Goal: Task Accomplishment & Management: Use online tool/utility

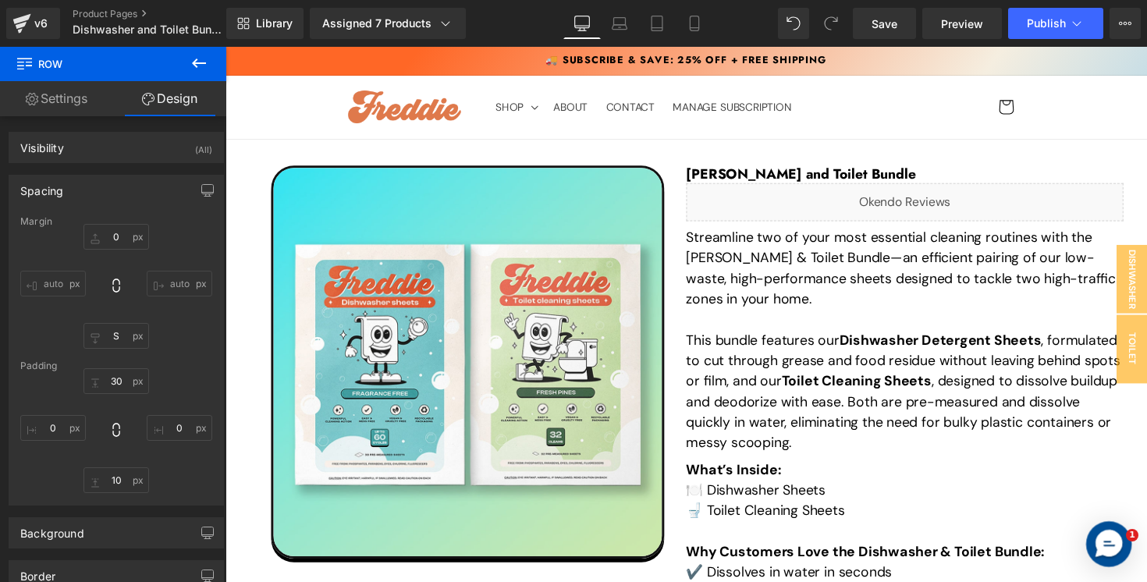
click at [1029, 17] on span "Publish" at bounding box center [1046, 23] width 39 height 12
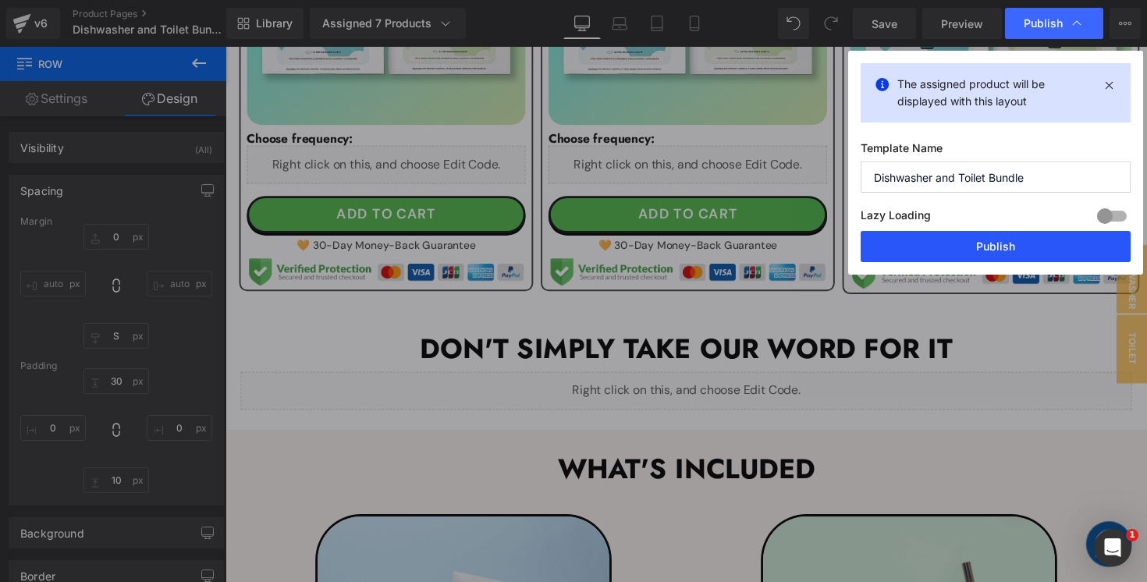
click at [902, 240] on button "Publish" at bounding box center [996, 246] width 270 height 31
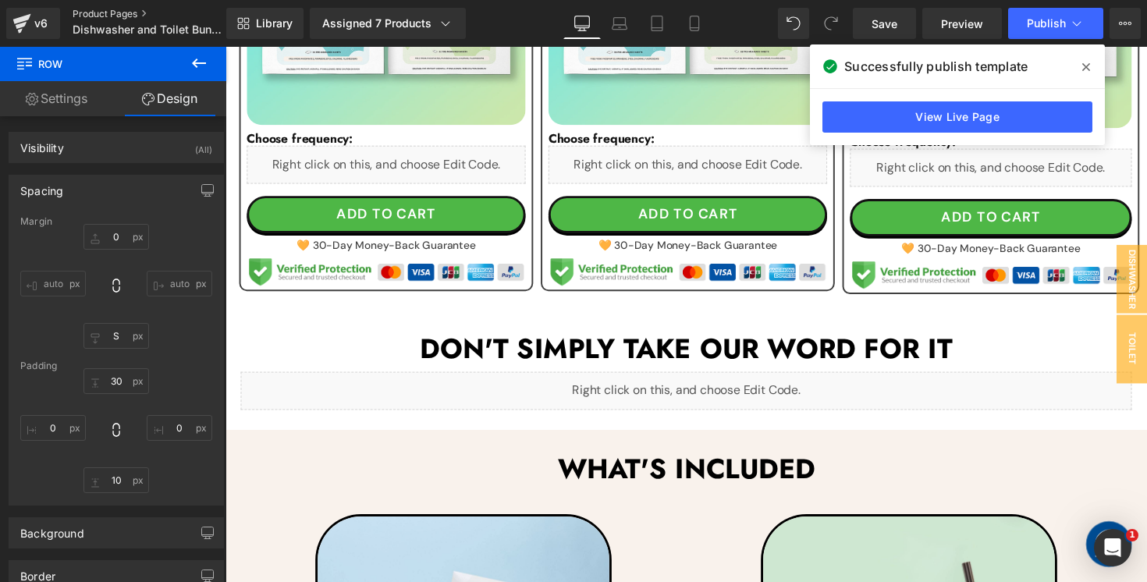
click at [101, 12] on link "Product Pages" at bounding box center [162, 14] width 179 height 12
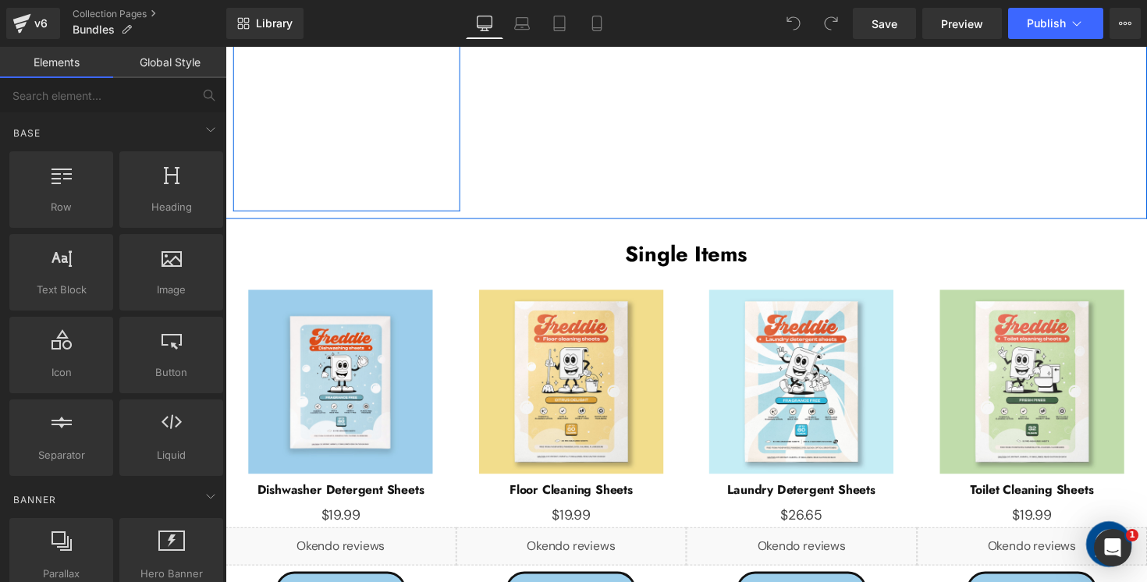
scroll to position [1746, 0]
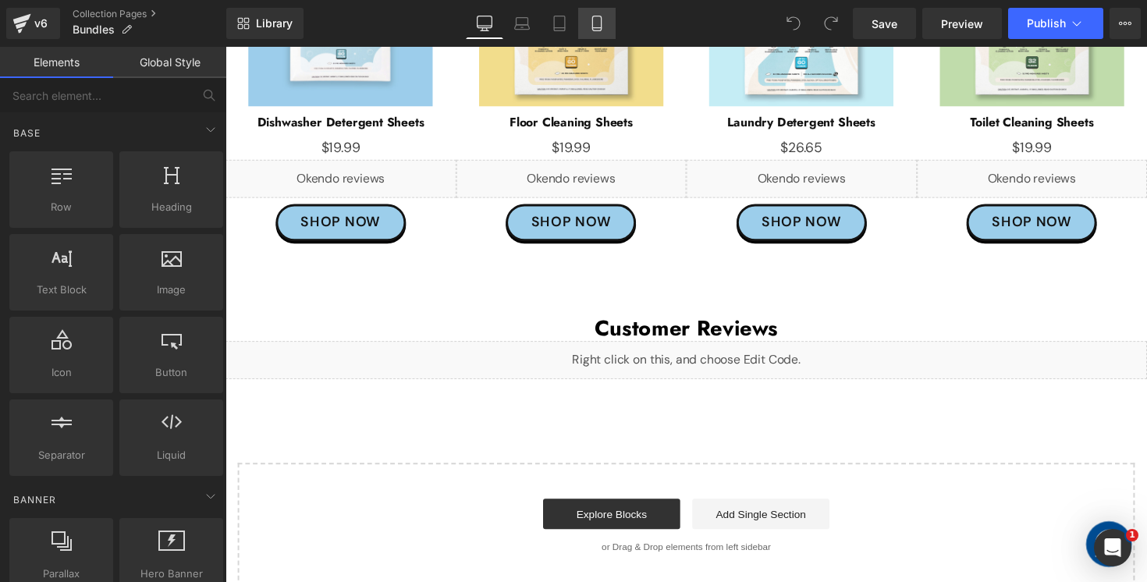
click at [601, 32] on link "Mobile" at bounding box center [596, 23] width 37 height 31
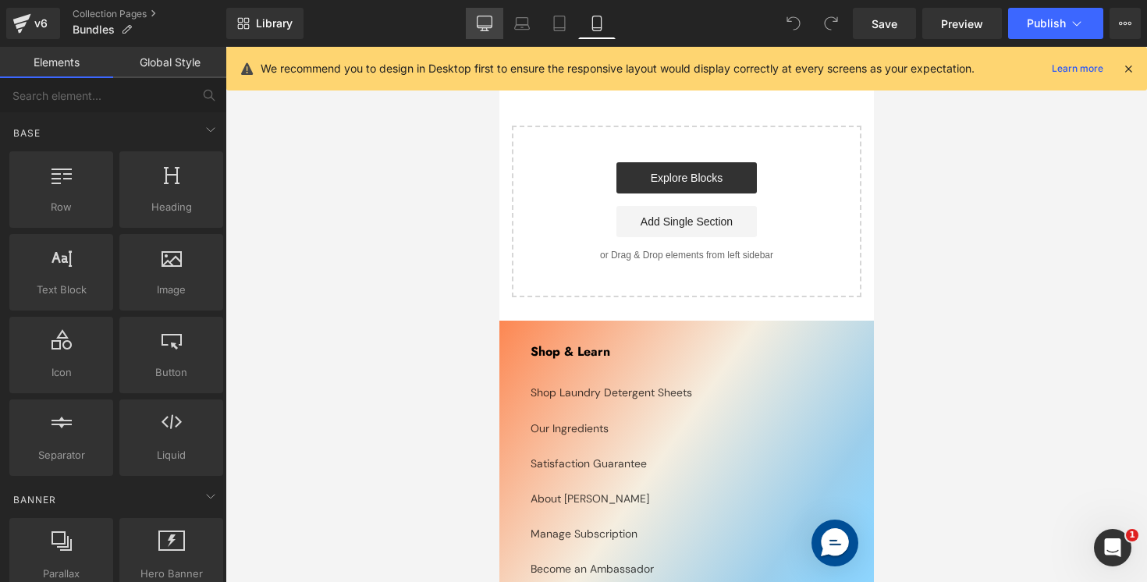
click at [477, 30] on icon at bounding box center [485, 24] width 16 height 16
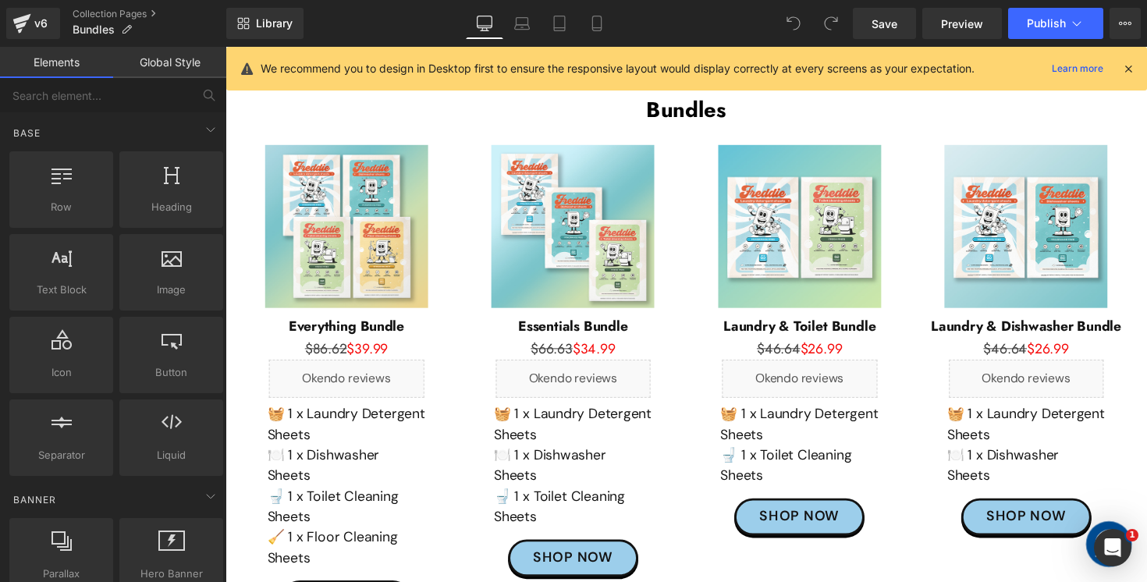
scroll to position [56, 0]
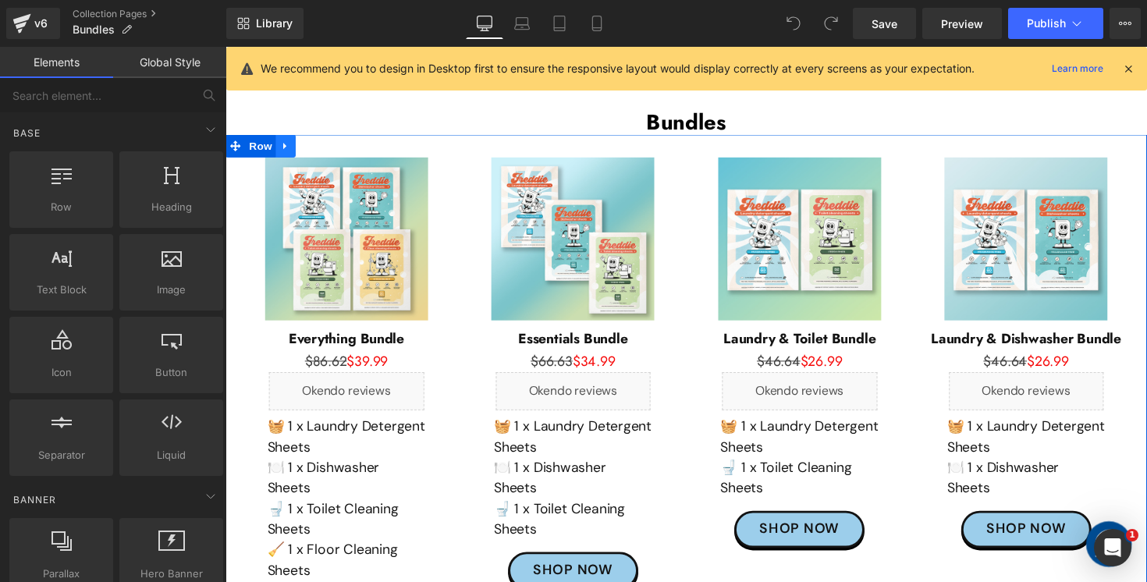
click at [293, 151] on icon at bounding box center [287, 149] width 11 height 12
click at [311, 152] on icon at bounding box center [307, 148] width 11 height 11
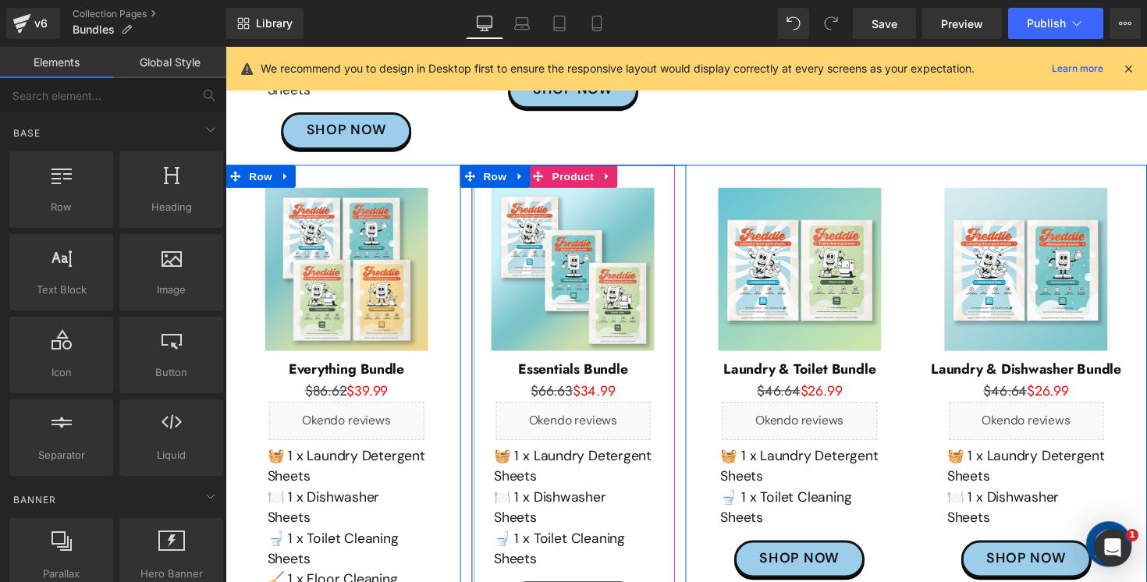
scroll to position [545, 0]
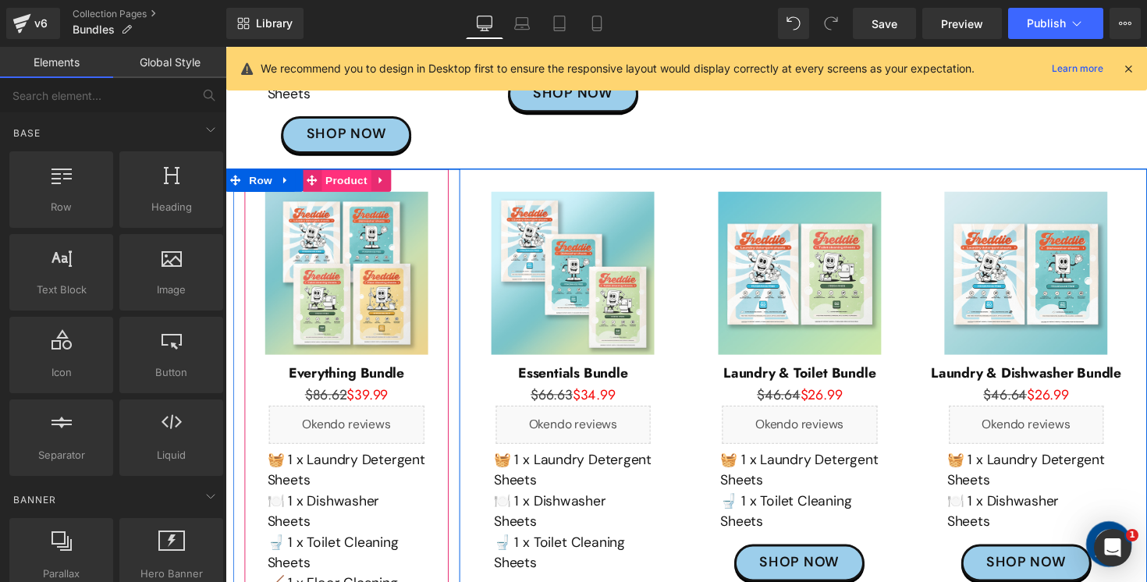
click at [337, 172] on span "Product" at bounding box center [349, 183] width 51 height 23
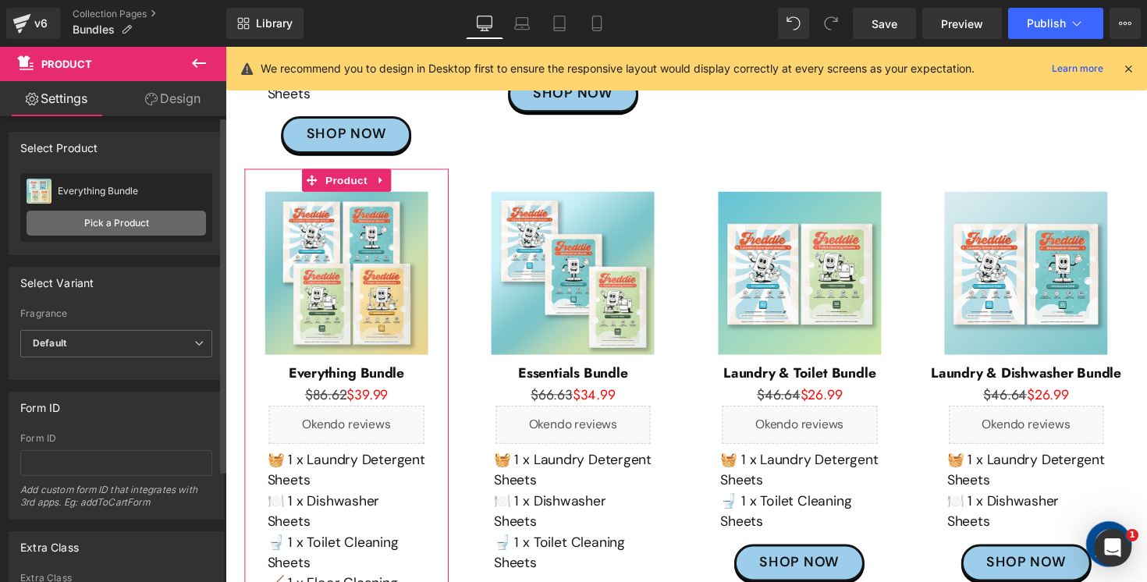
click at [127, 222] on link "Pick a Product" at bounding box center [117, 223] width 180 height 25
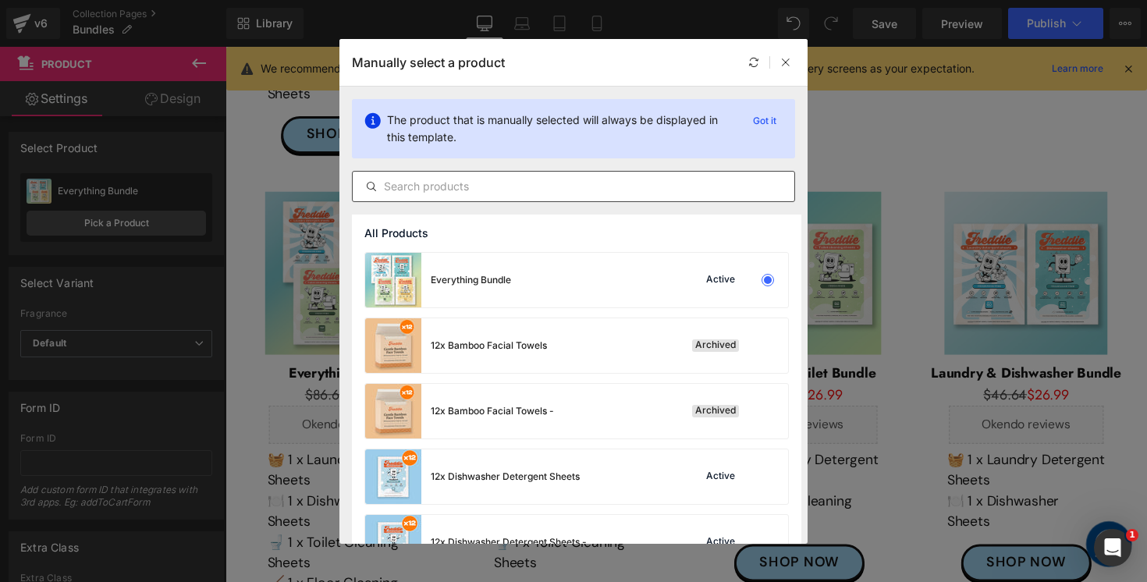
click at [663, 190] on input "text" at bounding box center [574, 186] width 442 height 19
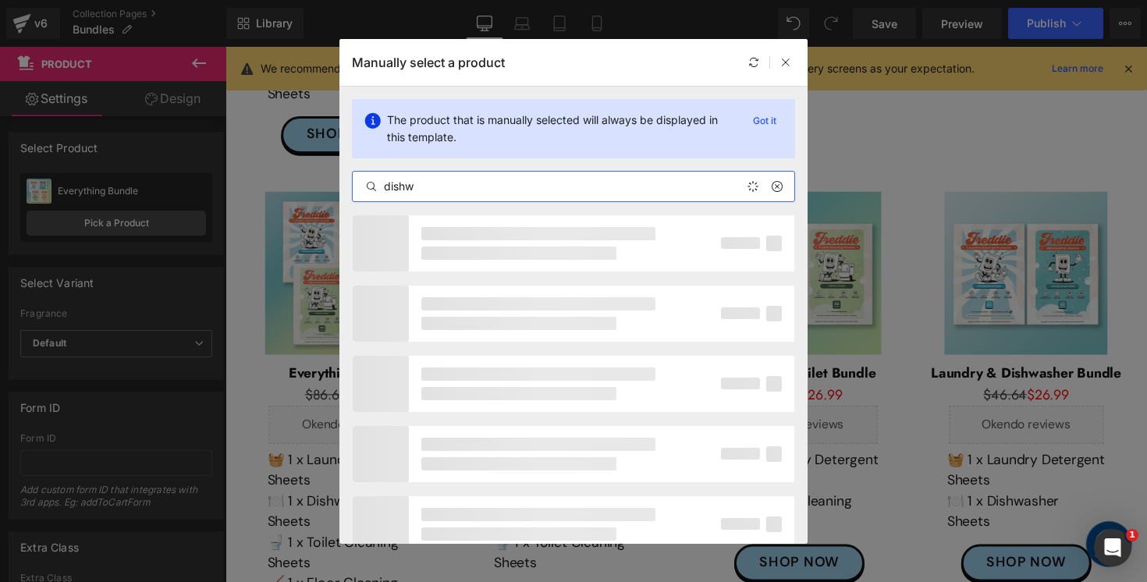
type input "dishwa"
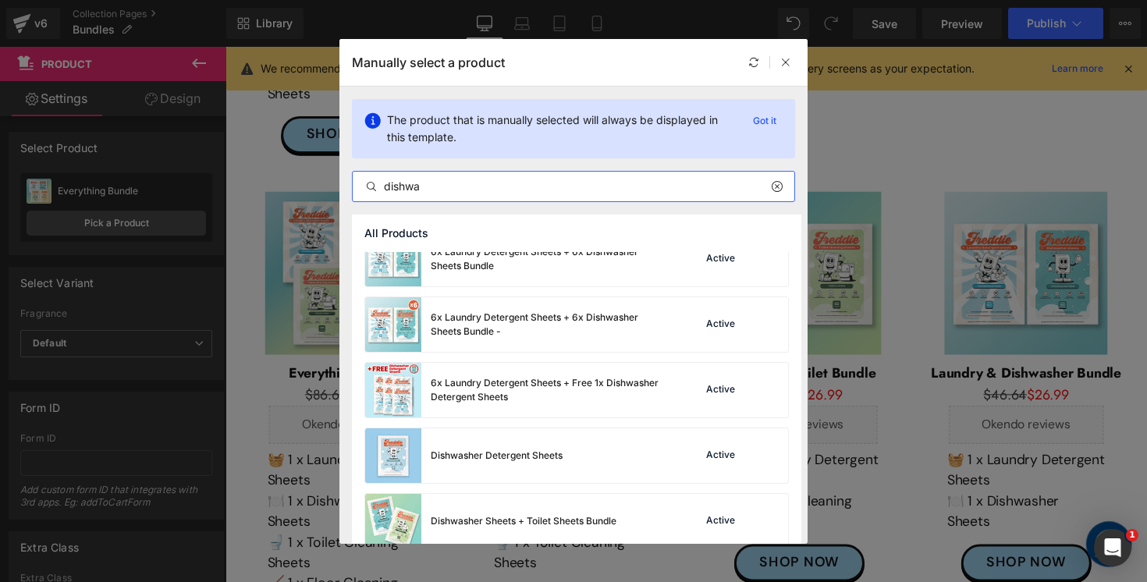
scroll to position [2137, 0]
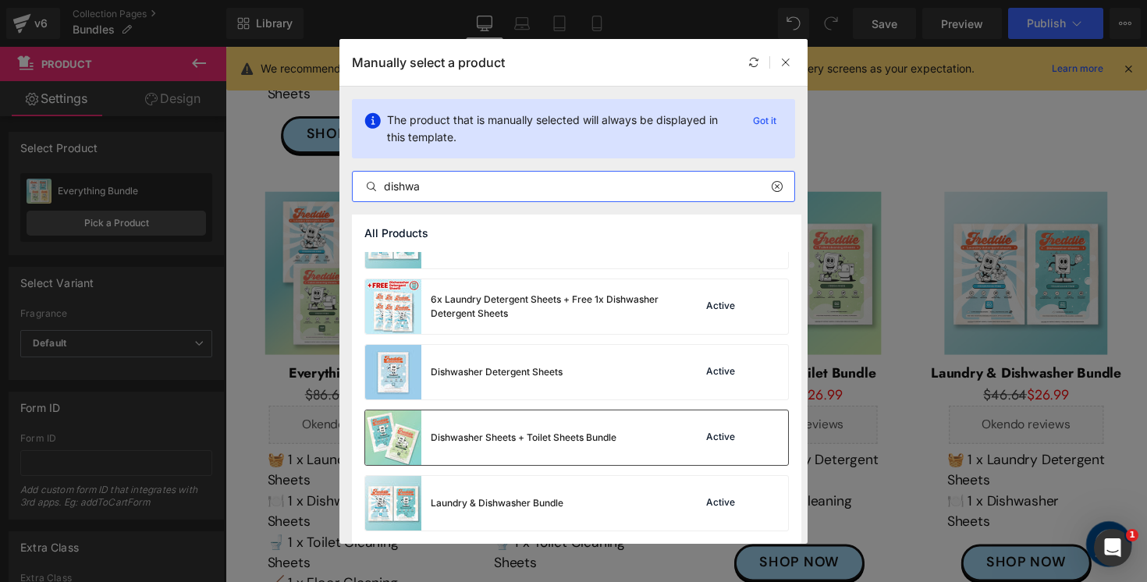
click at [516, 428] on div "Dishwasher Sheets + Toilet Sheets Bundle" at bounding box center [490, 438] width 251 height 55
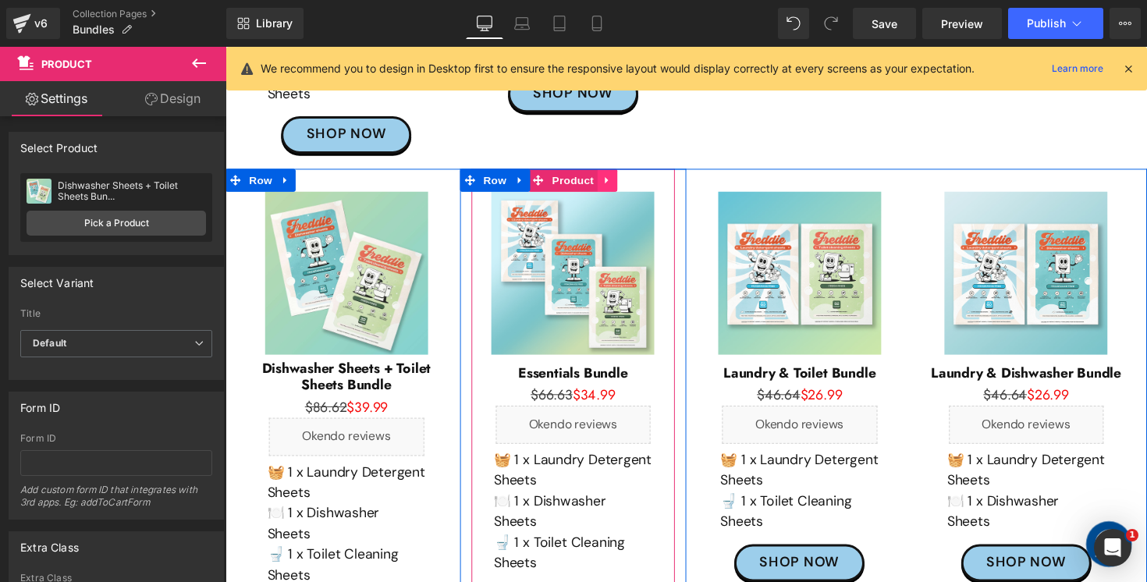
click at [618, 177] on icon at bounding box center [617, 183] width 11 height 12
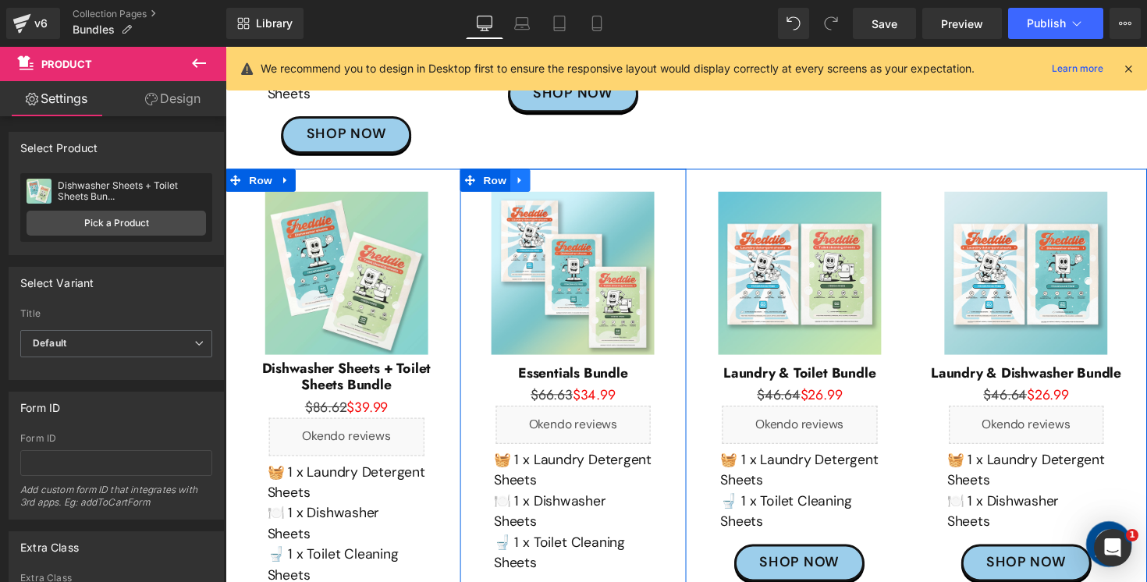
click at [523, 177] on icon at bounding box center [527, 183] width 11 height 12
click at [570, 177] on icon at bounding box center [568, 183] width 11 height 12
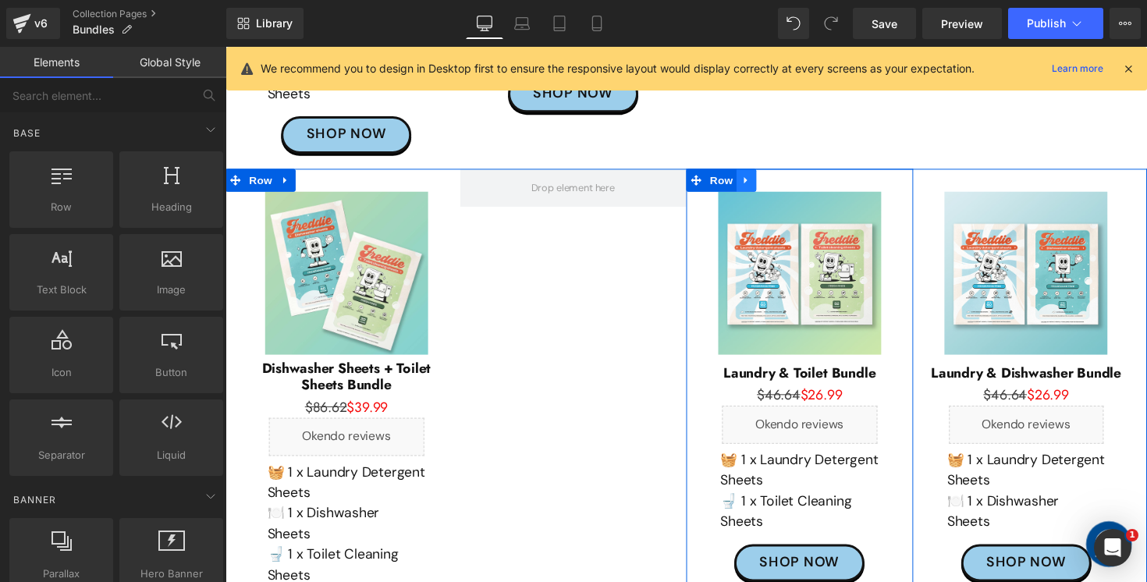
click at [756, 177] on icon at bounding box center [759, 183] width 11 height 12
click at [798, 177] on icon at bounding box center [800, 183] width 11 height 12
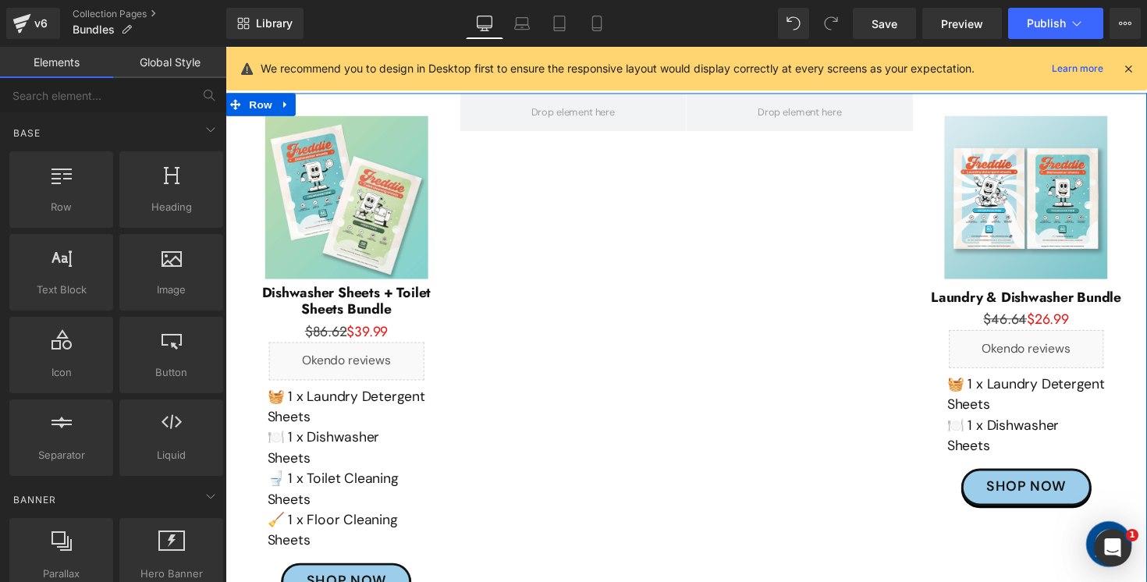
scroll to position [655, 0]
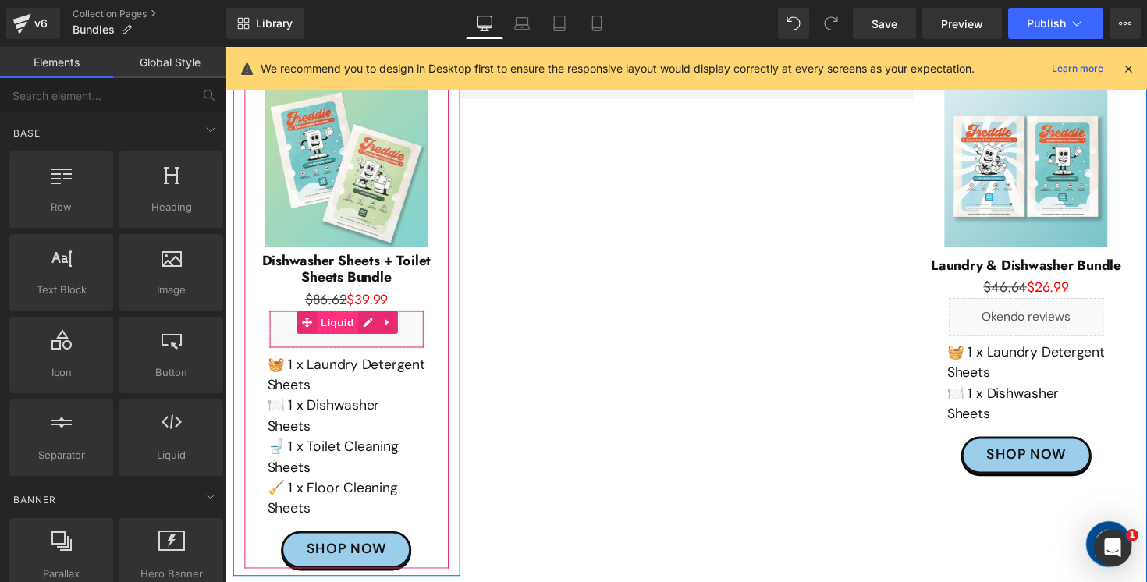
click at [347, 318] on span "Liquid" at bounding box center [340, 329] width 42 height 23
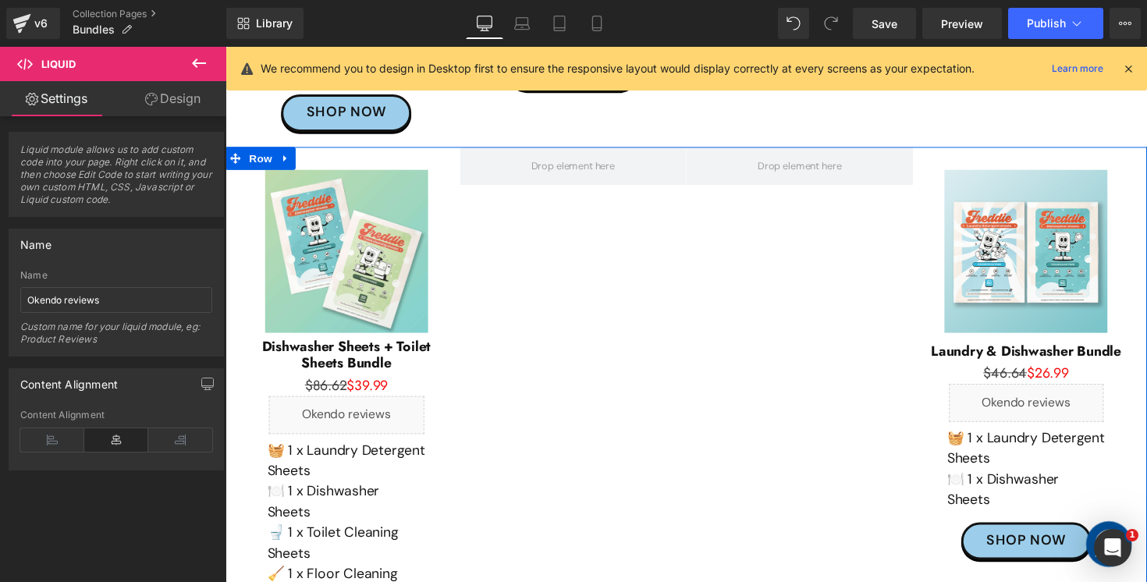
scroll to position [561, 0]
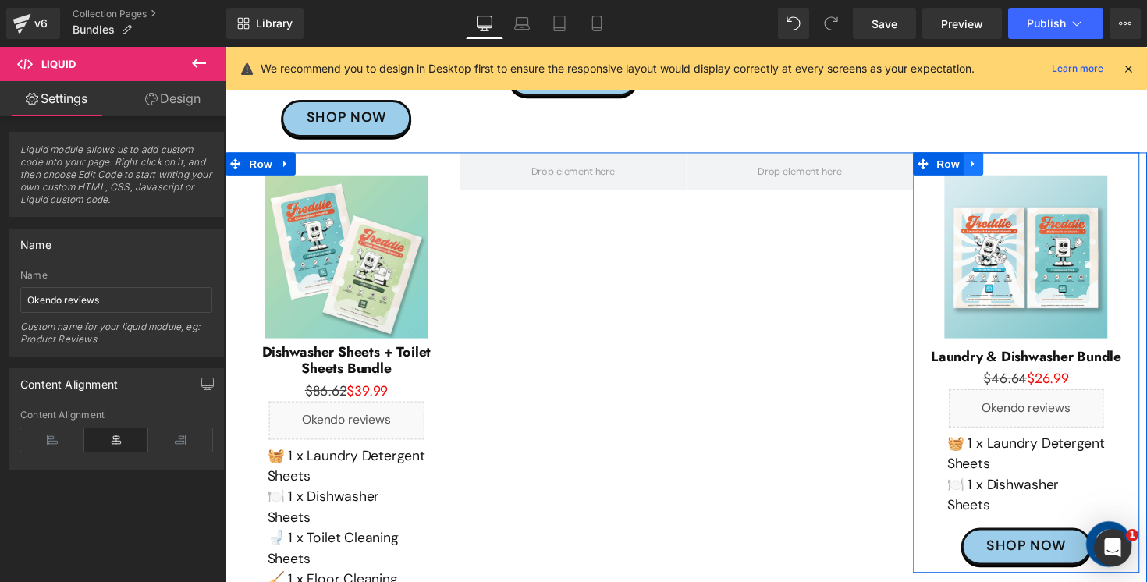
click at [995, 161] on icon at bounding box center [991, 167] width 11 height 12
click at [1028, 162] on icon at bounding box center [1032, 167] width 11 height 11
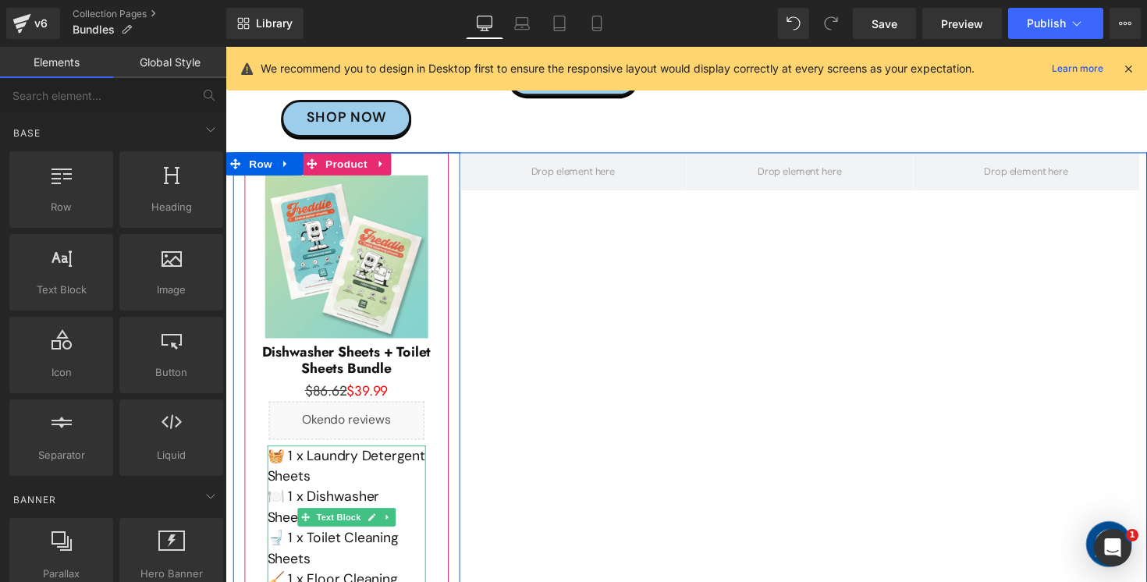
scroll to position [593, 0]
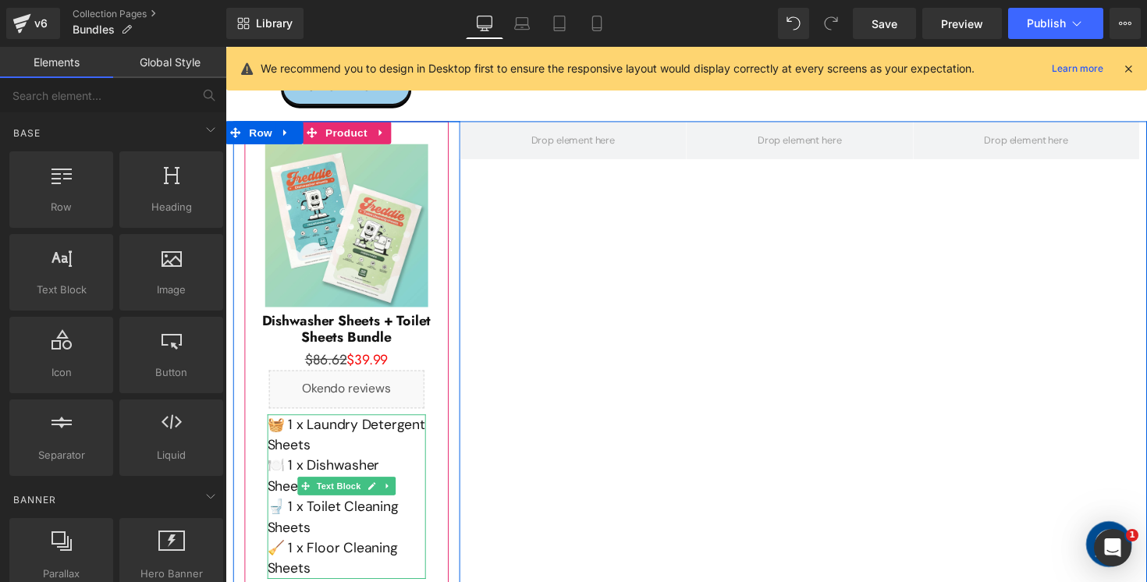
click at [342, 466] on p "🍽️ 1 x Dishwasher Sheets" at bounding box center [349, 487] width 162 height 42
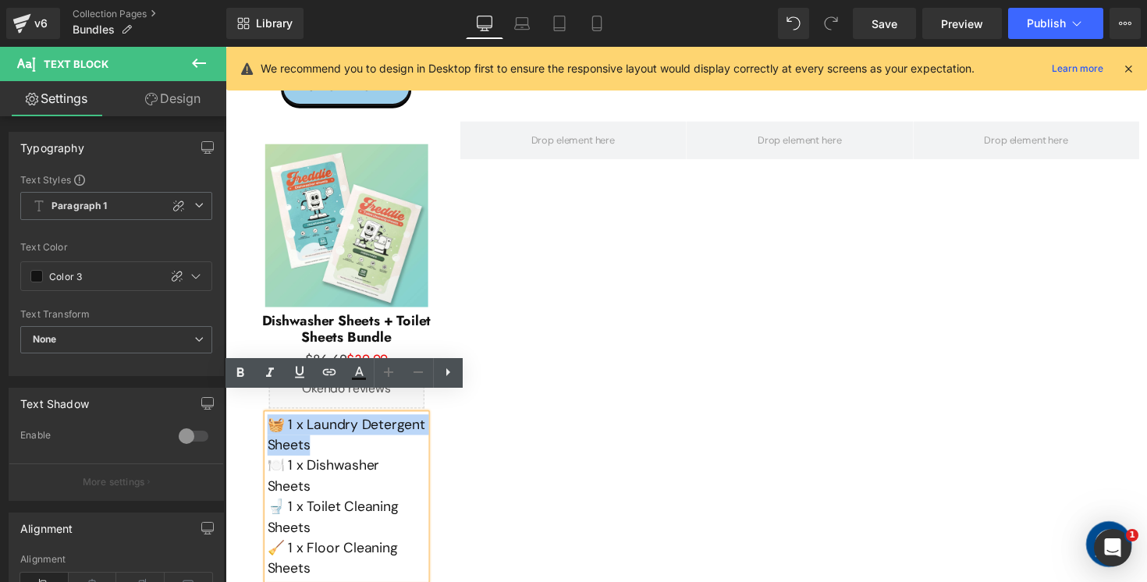
drag, startPoint x: 330, startPoint y: 442, endPoint x: 259, endPoint y: 403, distance: 81.0
click at [259, 403] on div "Sale Off (P) Image Dishwasher Sheets + Toilet Sheets Bundle (P) Title $86.62 $3…" at bounding box center [349, 395] width 209 height 496
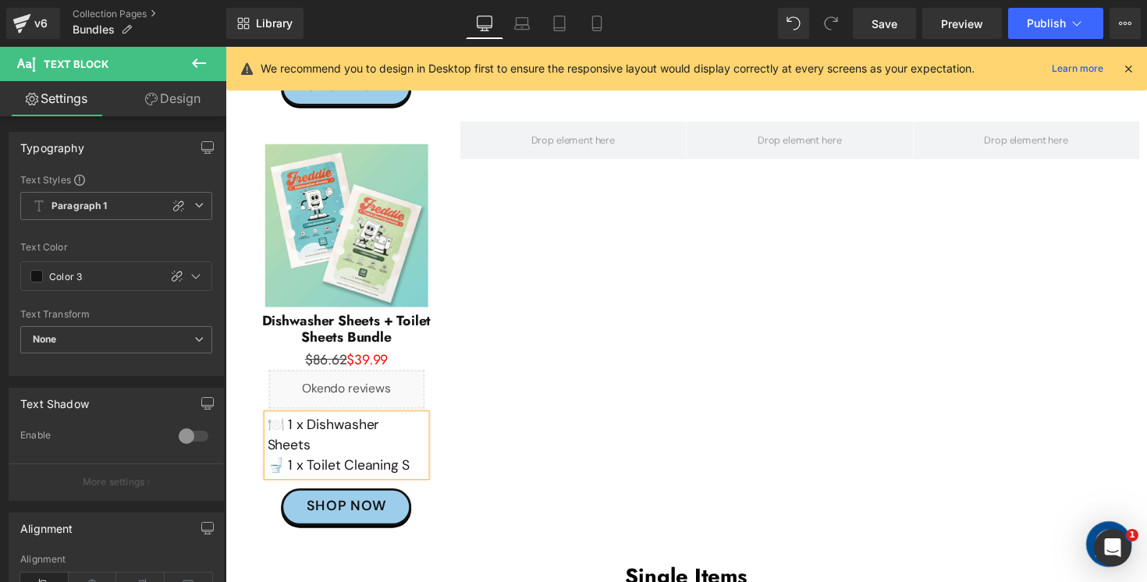
drag, startPoint x: 272, startPoint y: 457, endPoint x: 324, endPoint y: 494, distance: 63.7
click at [324, 494] on div "Sale Off (P) Image Dishwasher Sheets + Toilet Sheets Bundle (P) Title $86.62 $3…" at bounding box center [349, 342] width 209 height 391
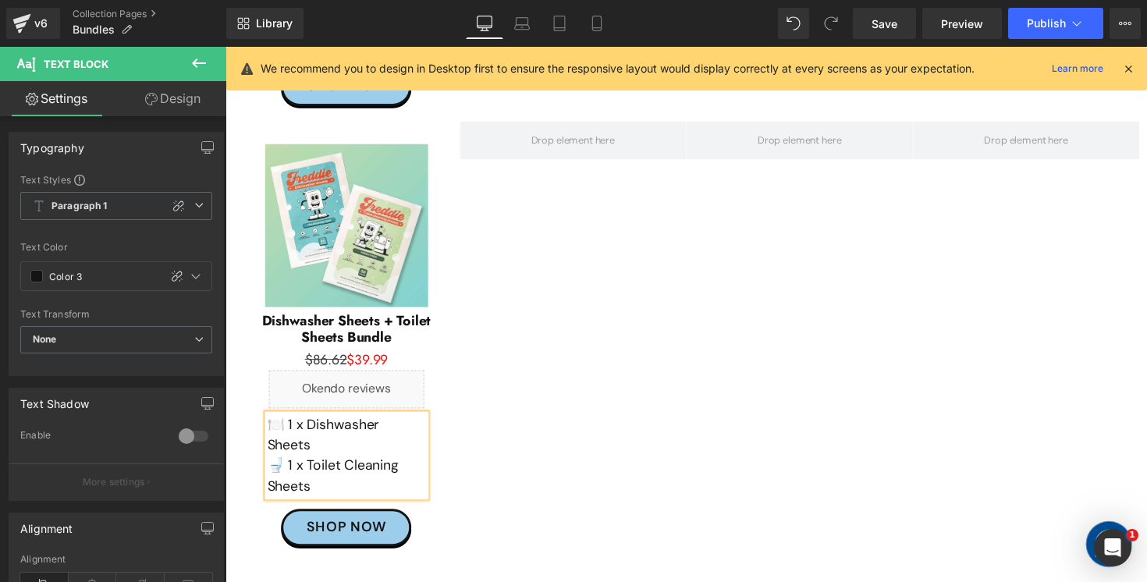
click at [528, 403] on div at bounding box center [582, 344] width 233 height 443
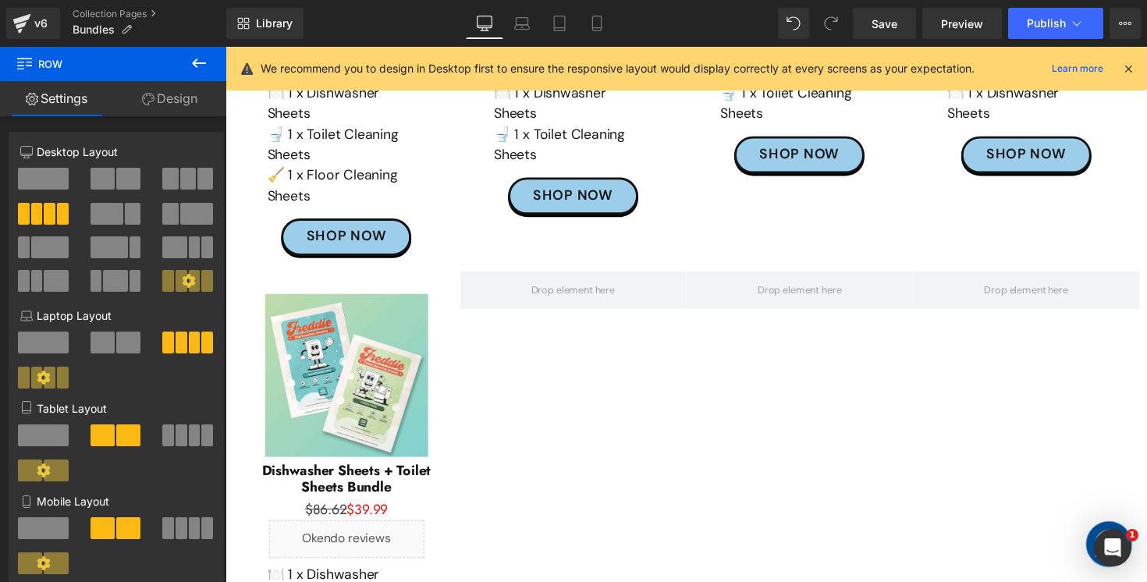
scroll to position [444, 0]
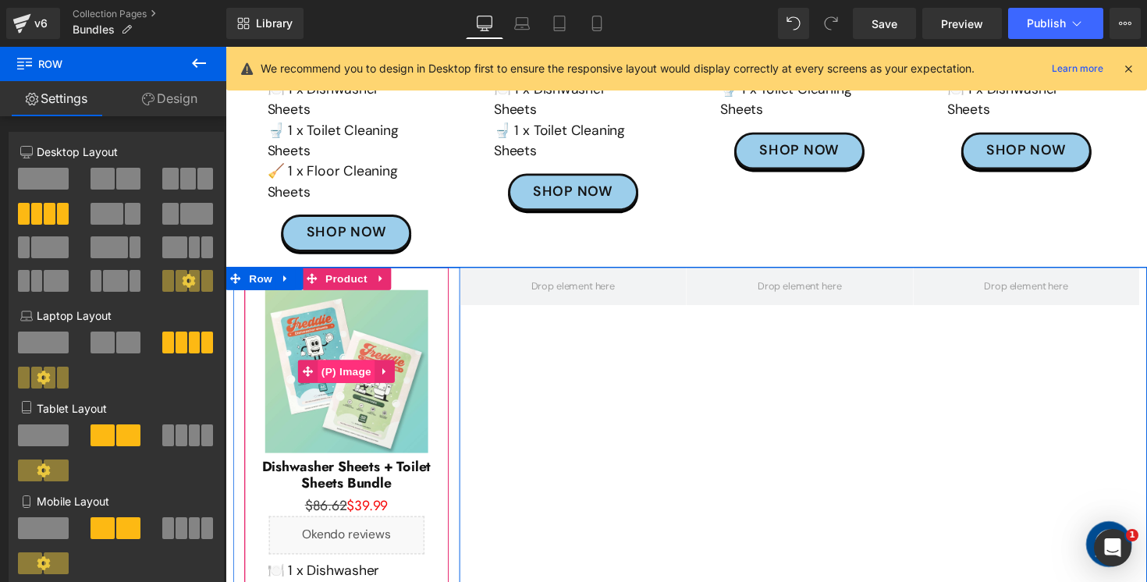
click at [347, 368] on span "(P) Image" at bounding box center [349, 379] width 59 height 23
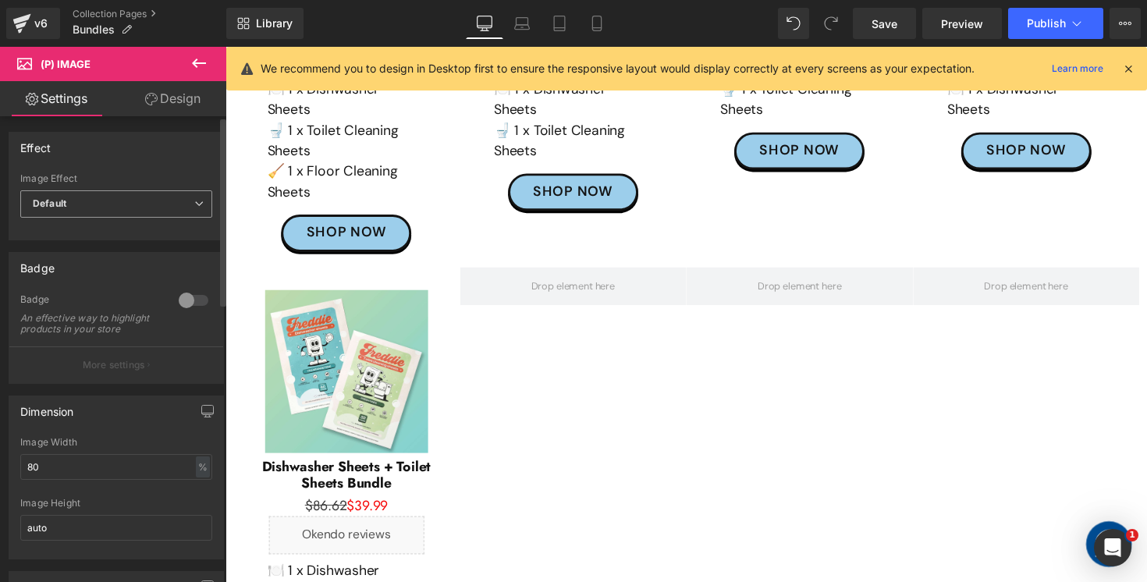
click at [101, 201] on span "Default" at bounding box center [116, 203] width 192 height 27
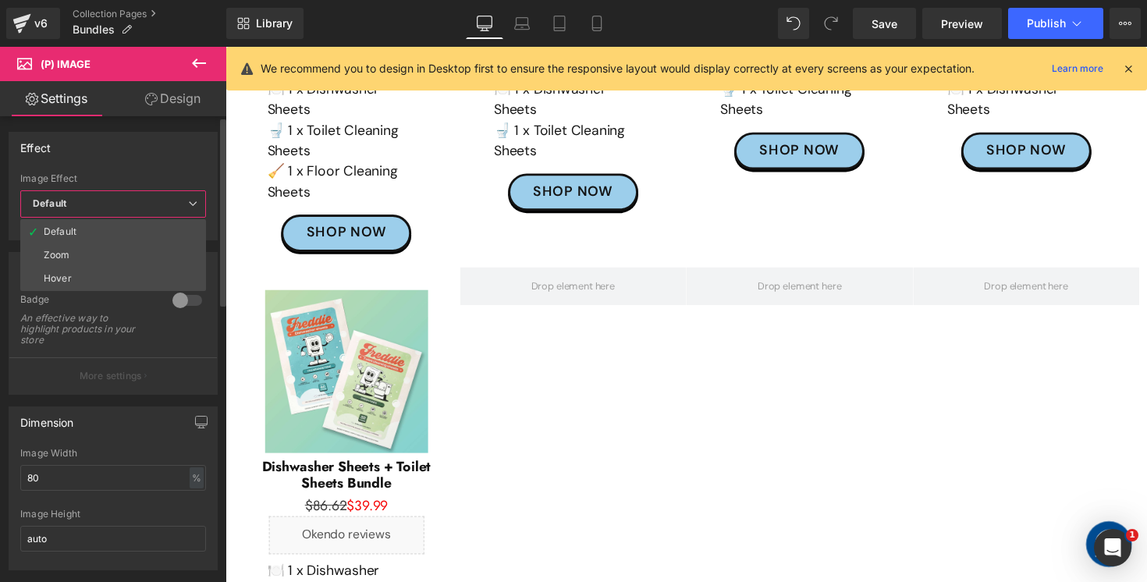
click at [101, 201] on span "Default" at bounding box center [113, 203] width 186 height 27
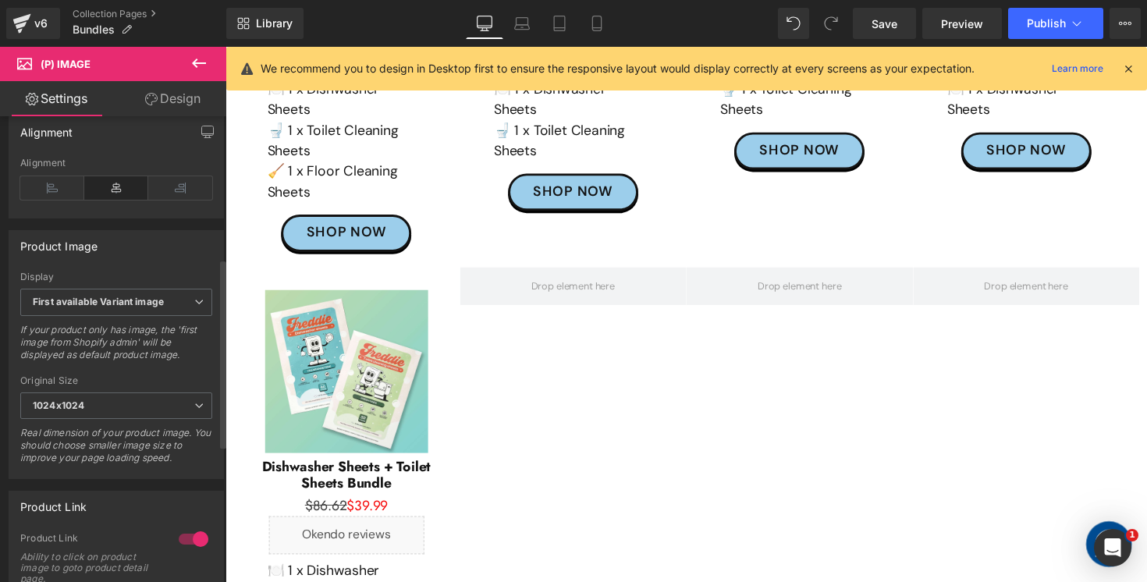
scroll to position [476, 0]
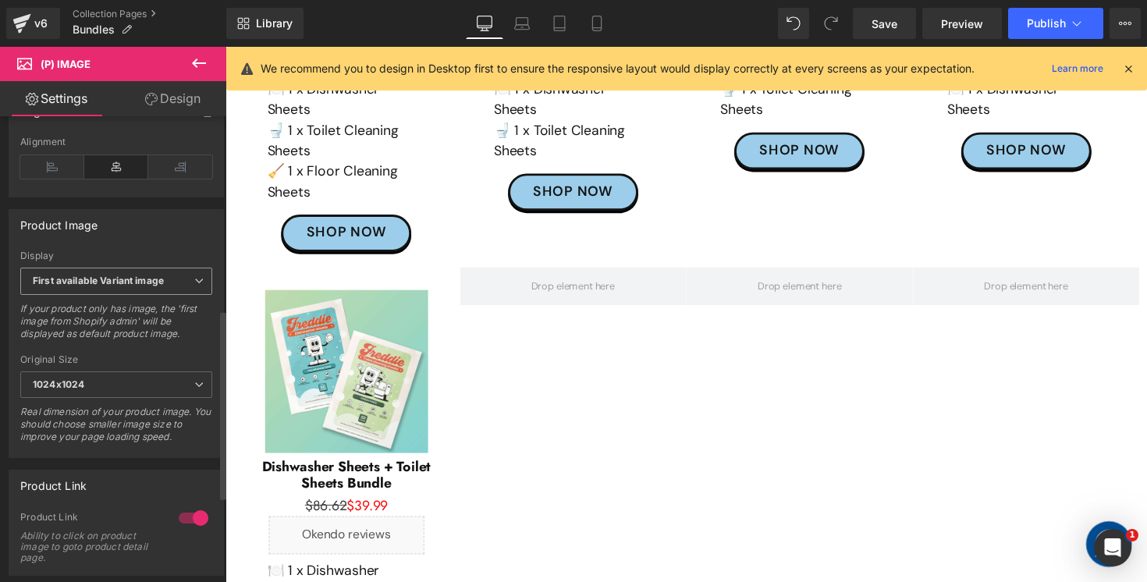
click at [154, 286] on b "First available Variant image" at bounding box center [98, 281] width 131 height 12
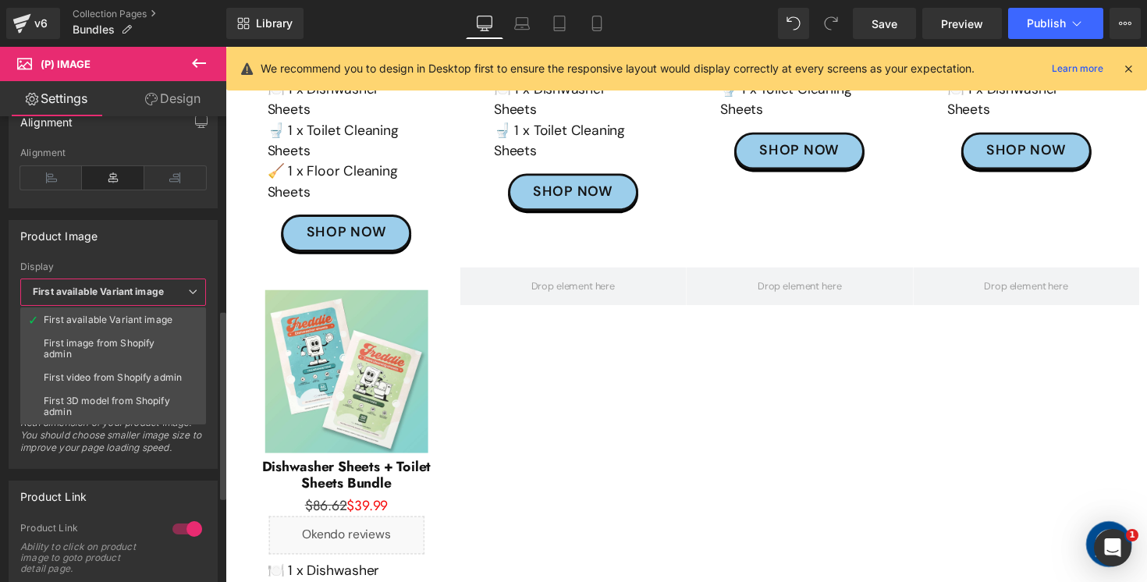
click at [133, 249] on div "Product Image" at bounding box center [113, 236] width 208 height 30
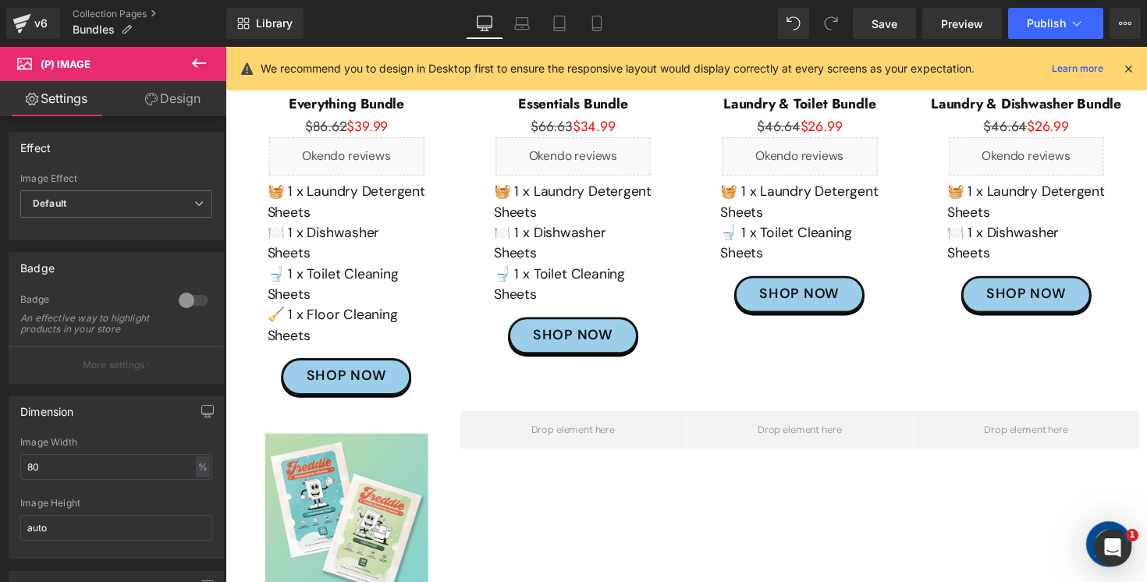
scroll to position [277, 0]
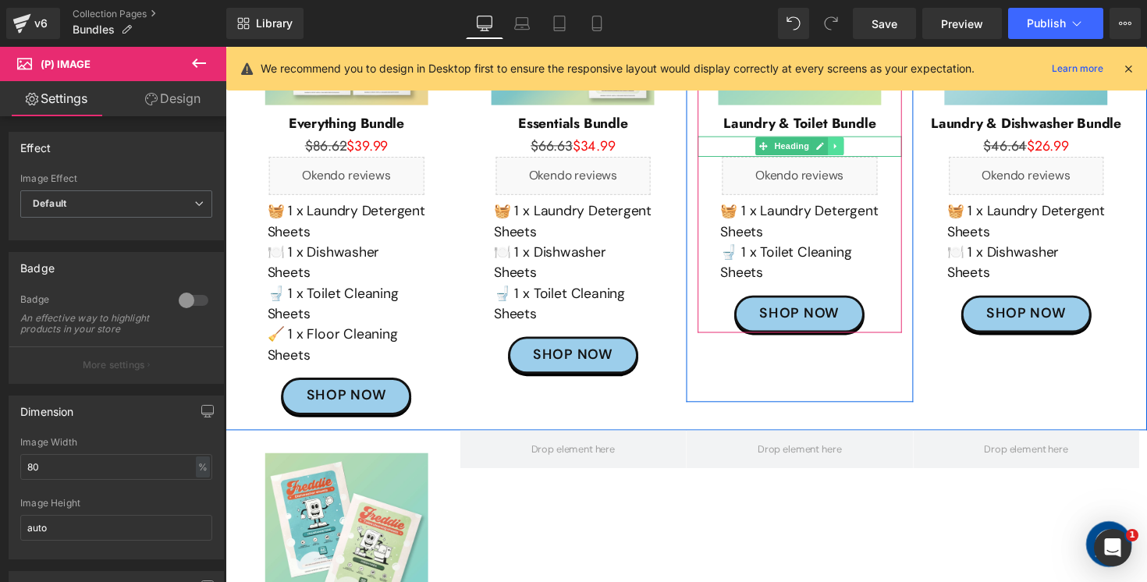
click at [850, 149] on icon at bounding box center [850, 148] width 2 height 5
click at [841, 147] on icon at bounding box center [842, 148] width 9 height 9
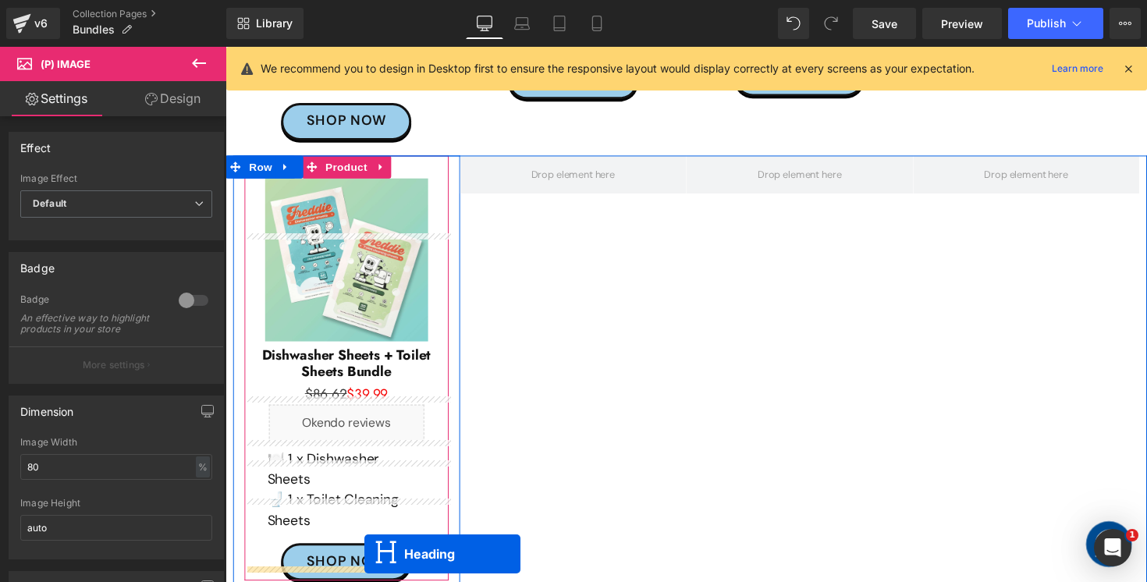
scroll to position [589, 0]
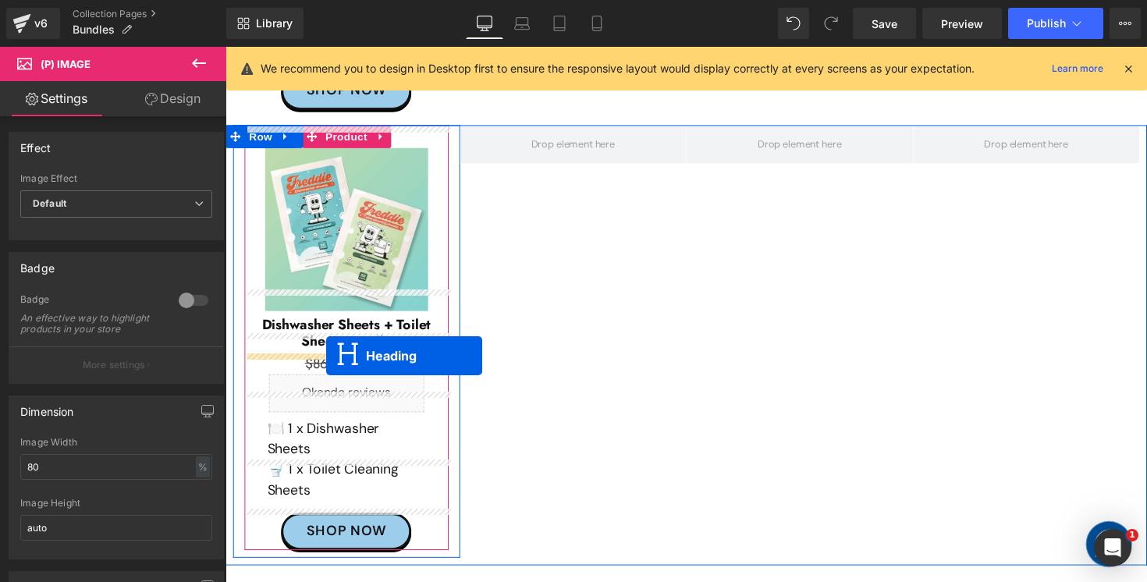
drag, startPoint x: 808, startPoint y: 170, endPoint x: 329, endPoint y: 364, distance: 516.8
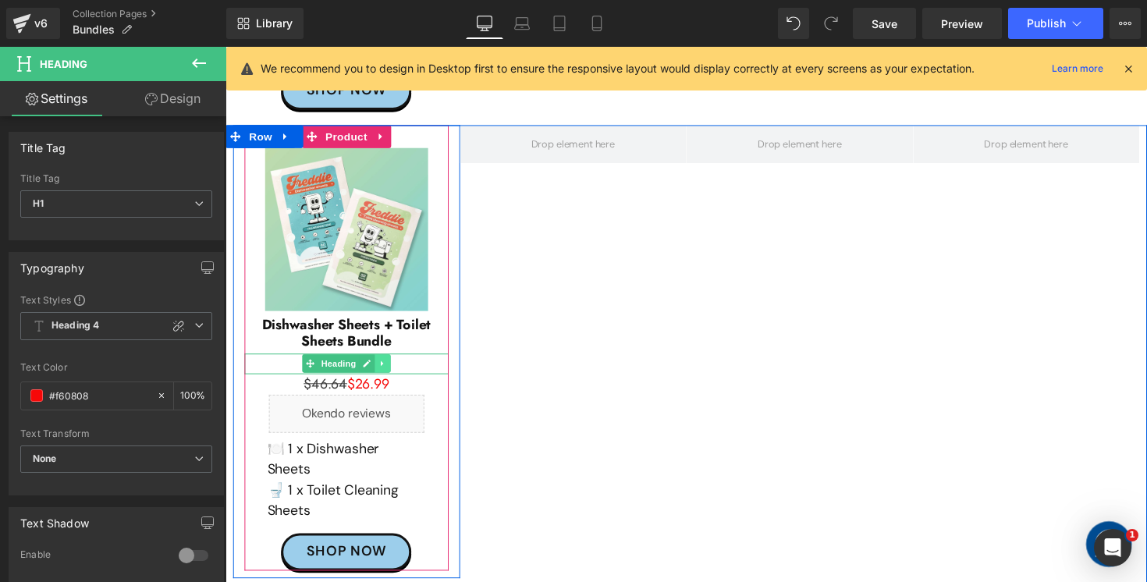
click at [387, 369] on icon at bounding box center [386, 371] width 2 height 5
click at [394, 367] on icon at bounding box center [394, 371] width 9 height 9
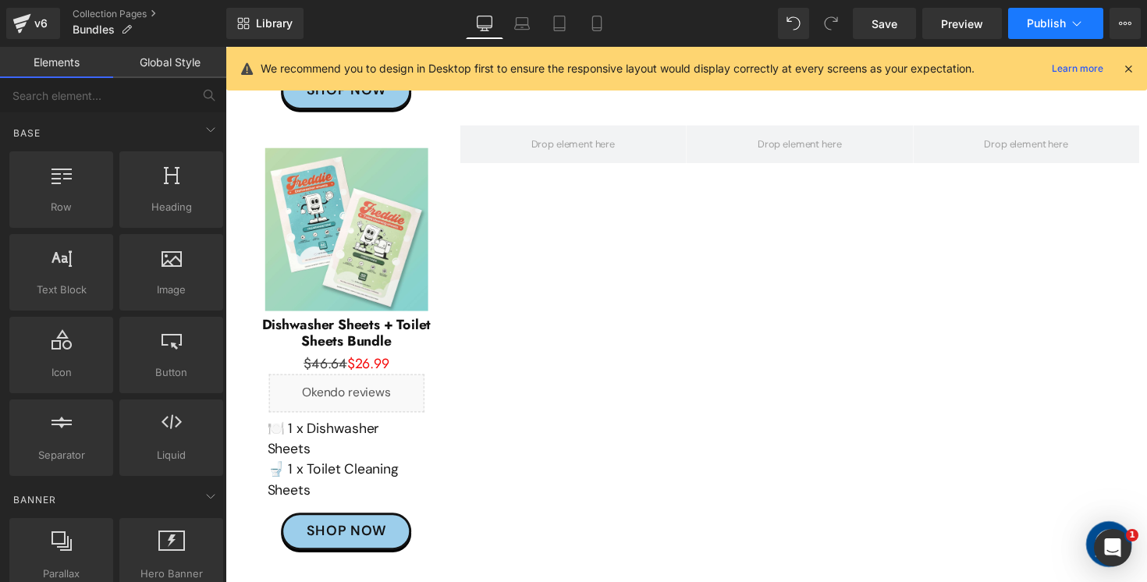
click at [1040, 34] on button "Publish" at bounding box center [1055, 23] width 95 height 31
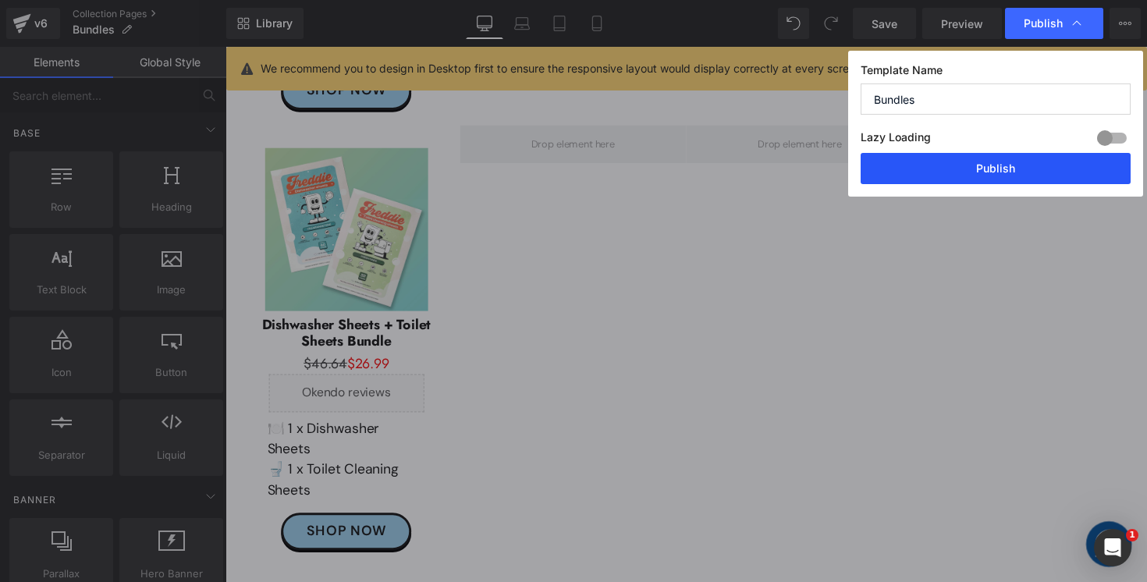
click at [970, 171] on button "Publish" at bounding box center [996, 168] width 270 height 31
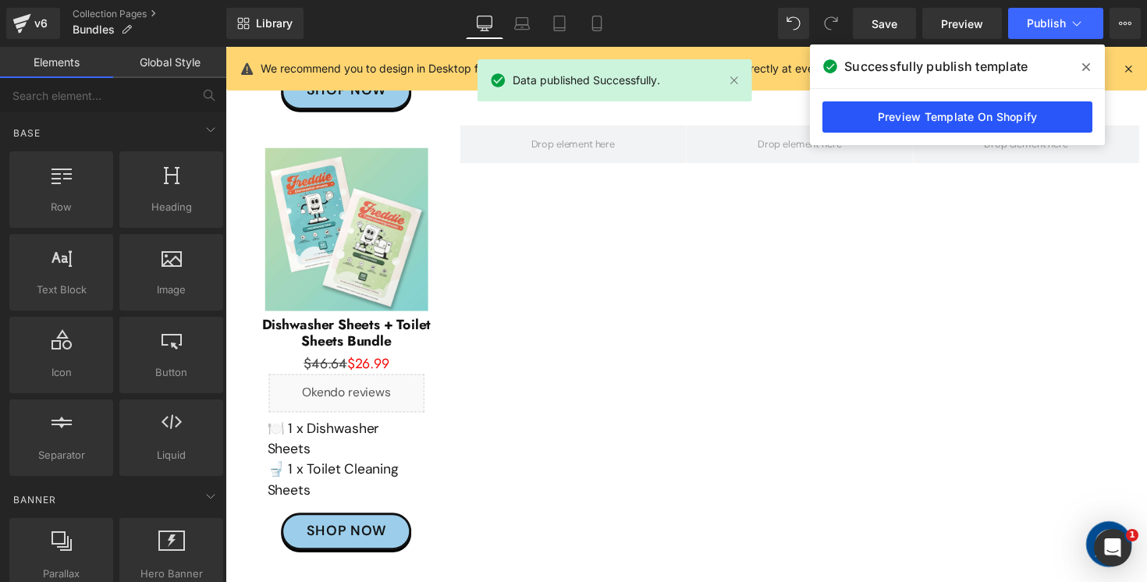
click at [927, 126] on link "Preview Template On Shopify" at bounding box center [958, 116] width 270 height 31
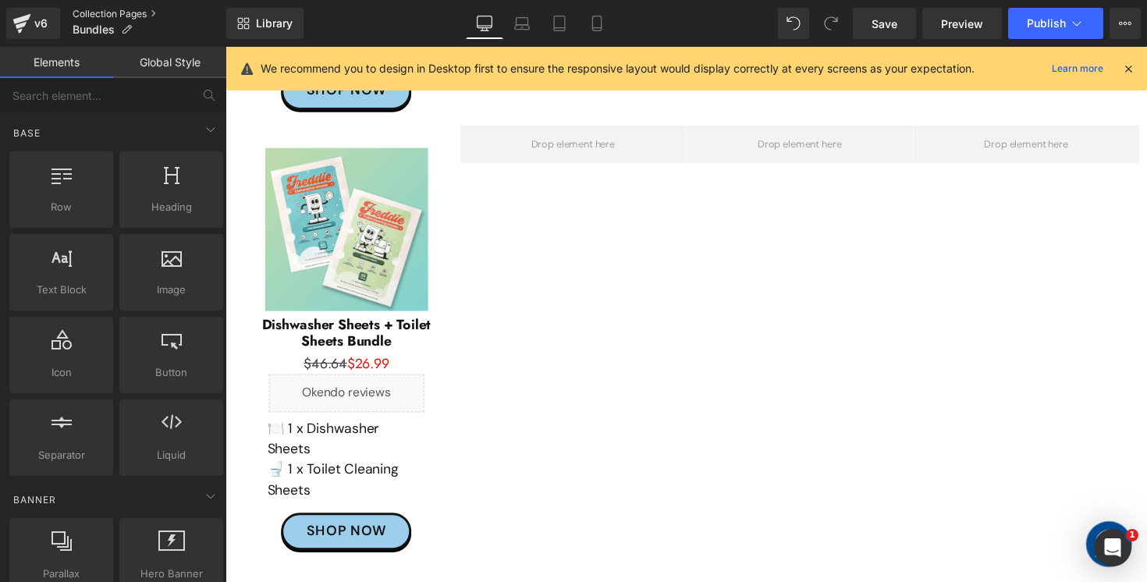
click at [128, 13] on link "Collection Pages" at bounding box center [150, 14] width 154 height 12
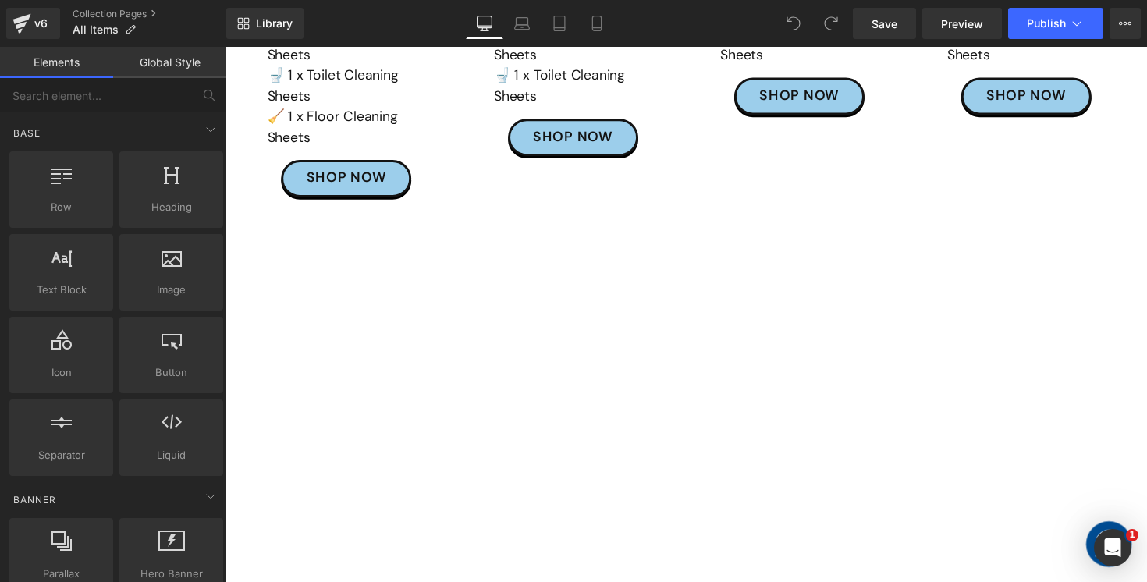
scroll to position [947, 0]
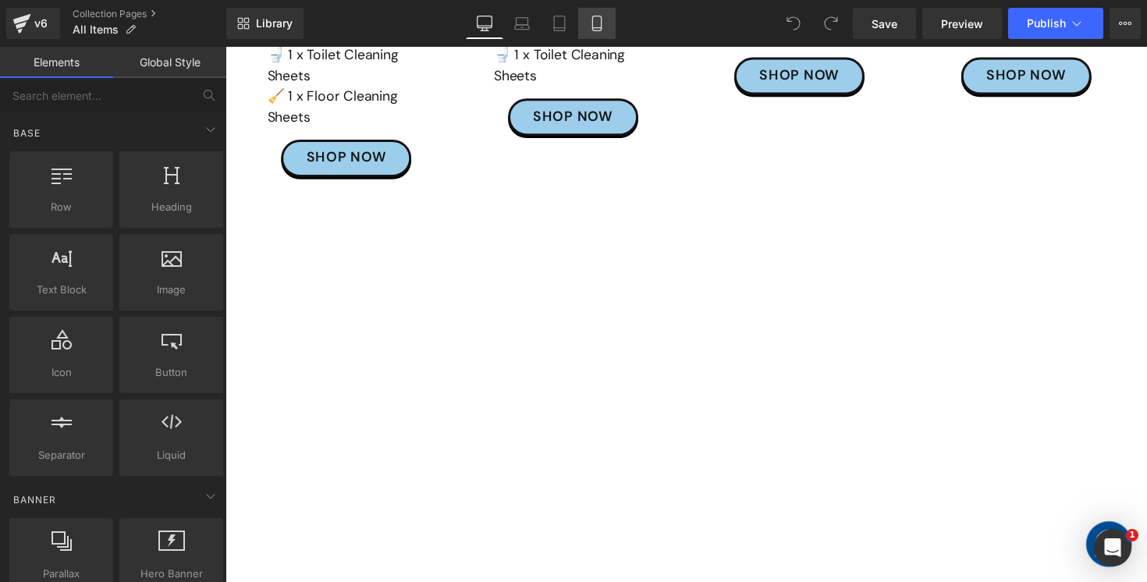
click at [596, 27] on icon at bounding box center [597, 24] width 16 height 16
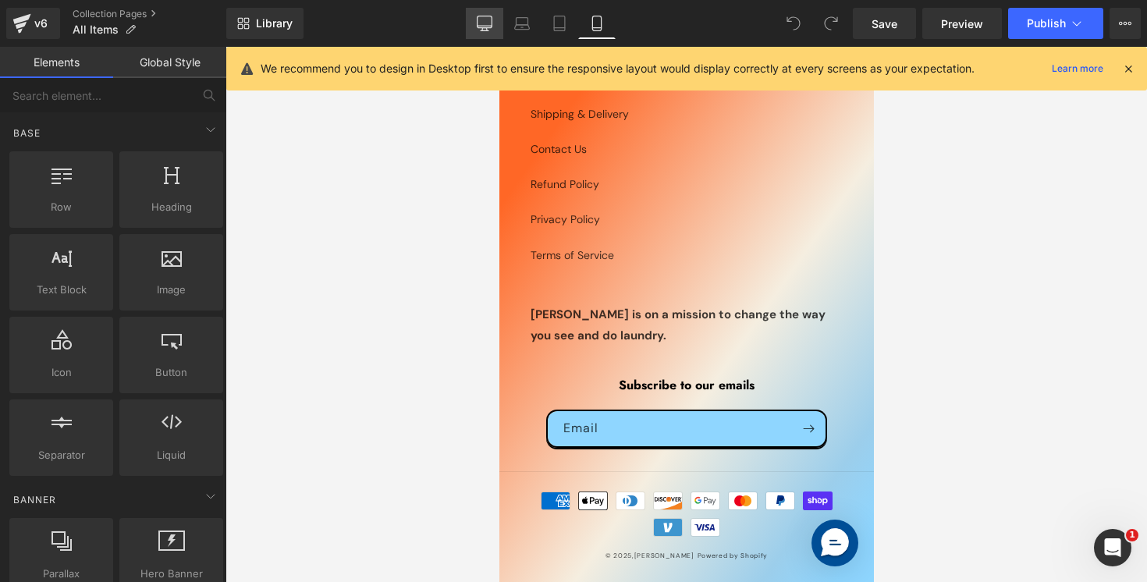
click at [489, 32] on link "Desktop" at bounding box center [484, 23] width 37 height 31
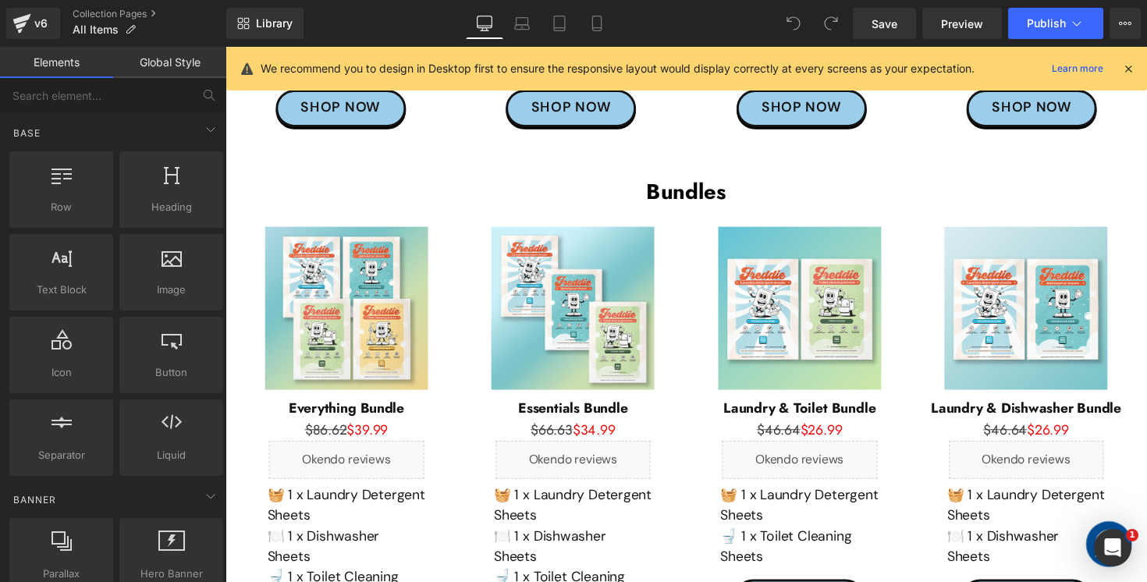
scroll to position [442, 0]
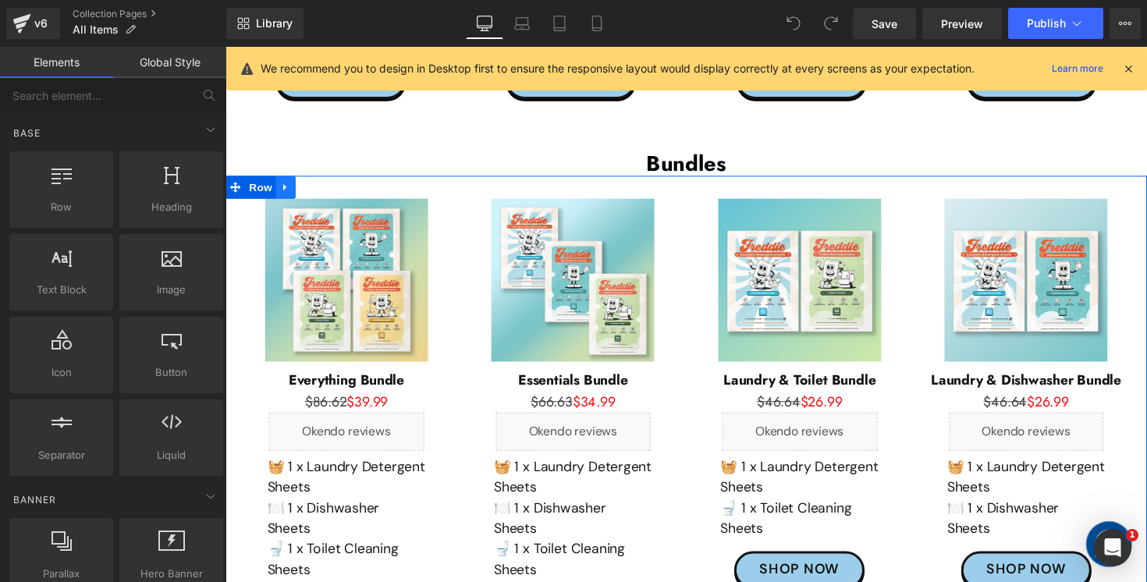
click at [296, 188] on link at bounding box center [287, 190] width 20 height 23
click at [307, 189] on icon at bounding box center [307, 190] width 11 height 11
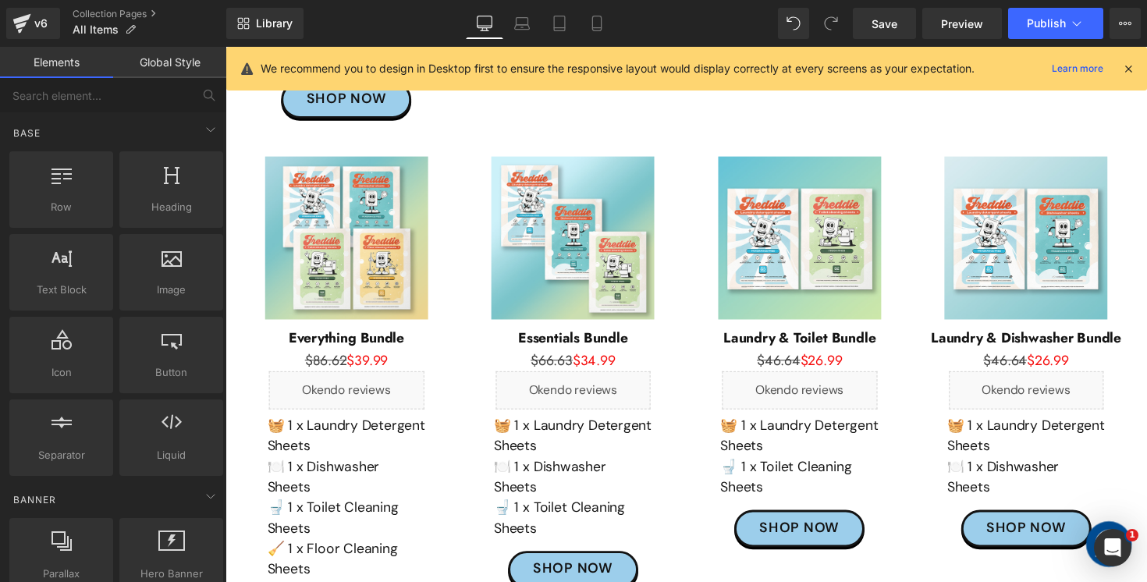
scroll to position [1013, 0]
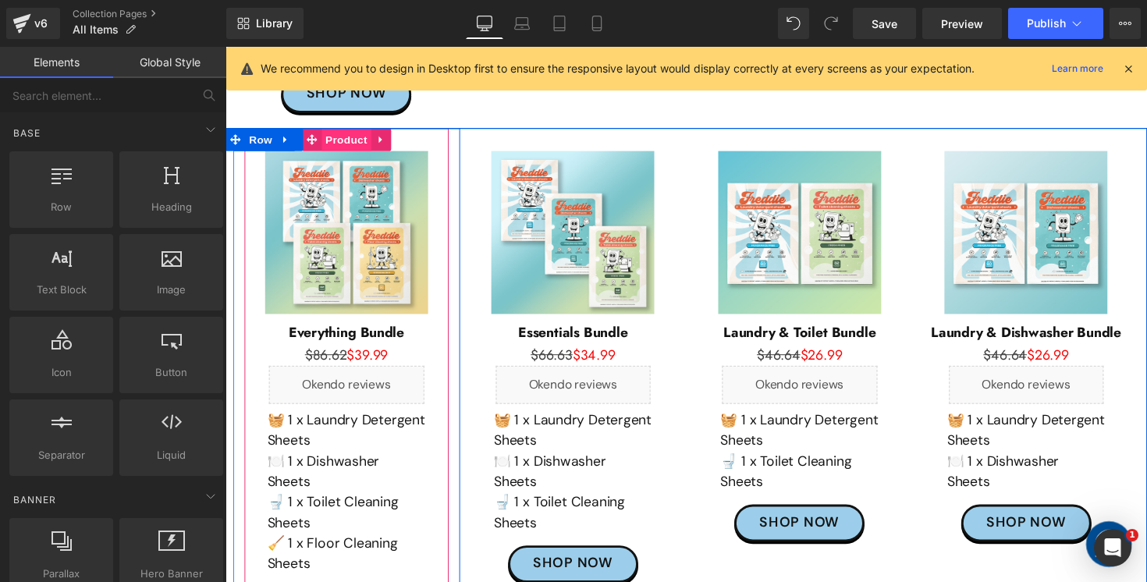
click at [337, 130] on span "Product" at bounding box center [349, 141] width 51 height 23
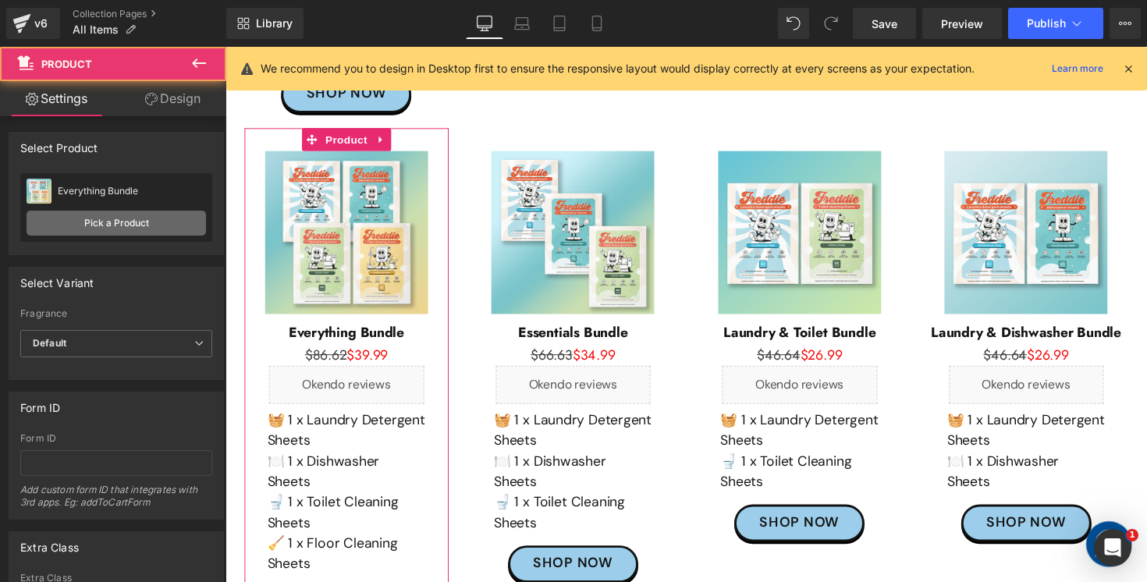
click at [145, 227] on link "Pick a Product" at bounding box center [117, 223] width 180 height 25
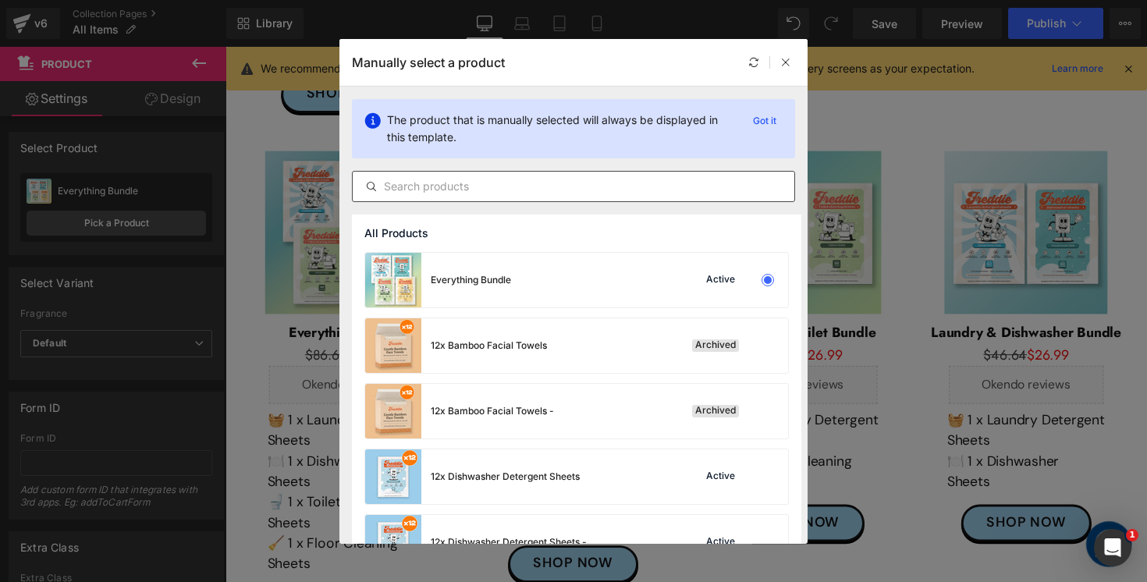
click at [595, 190] on input "text" at bounding box center [574, 186] width 442 height 19
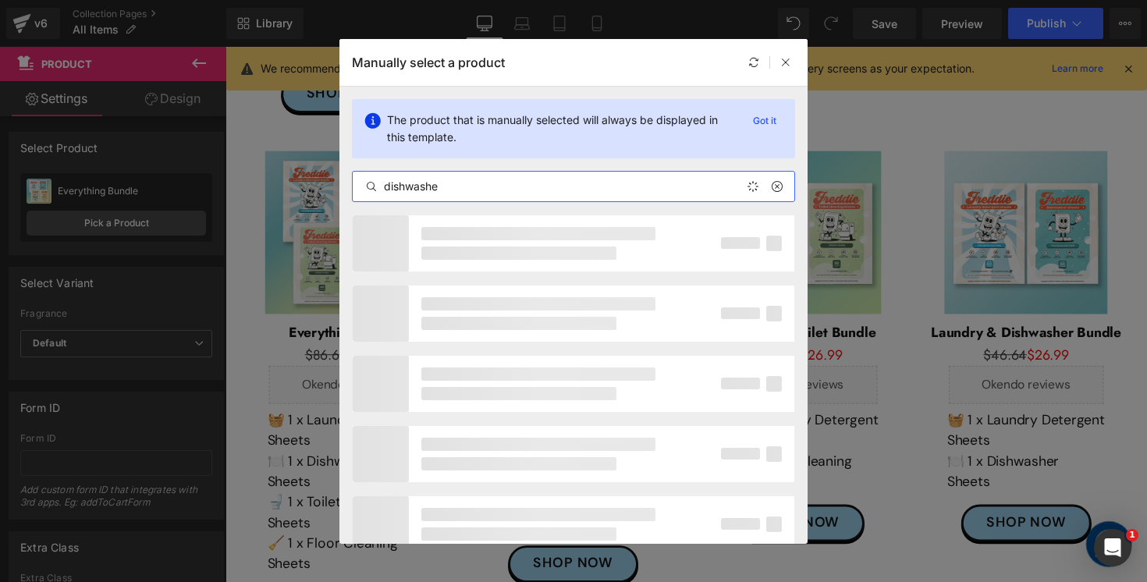
type input "dishwasher"
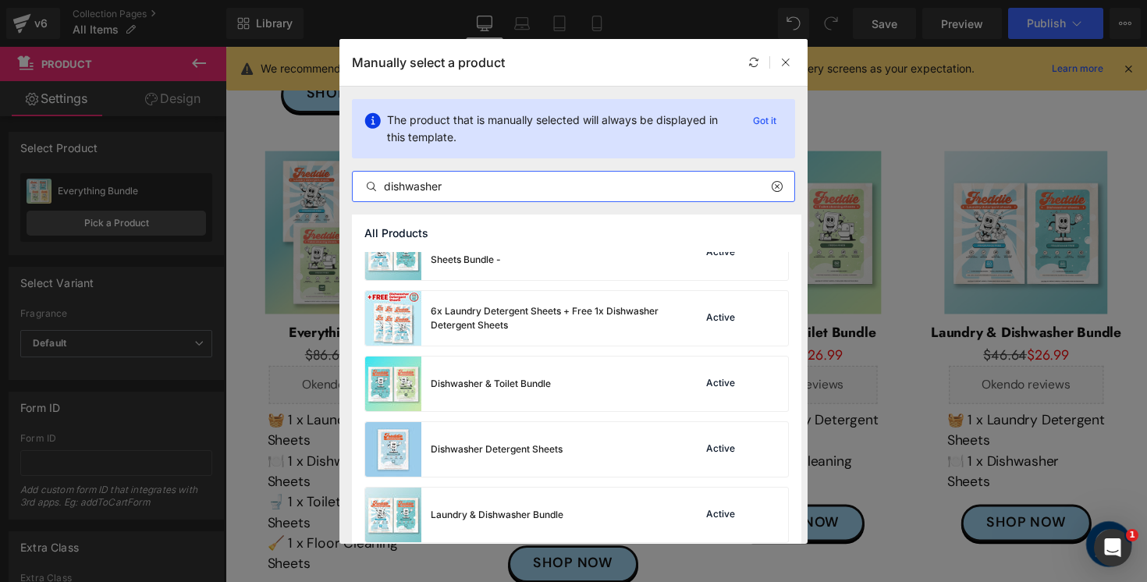
scroll to position [2137, 0]
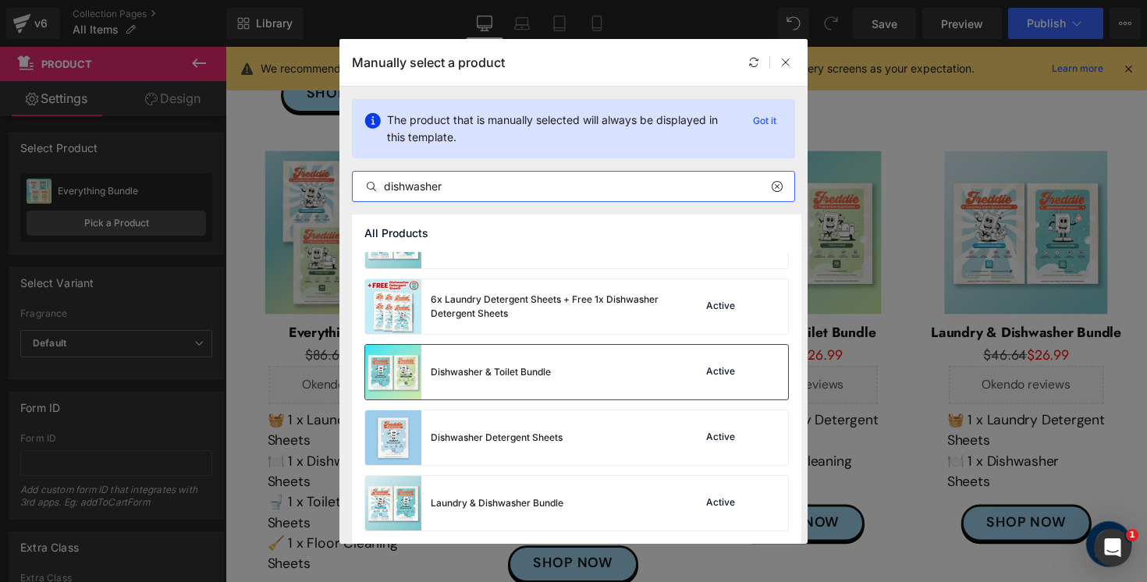
click at [539, 379] on div "Dishwasher & Toilet Bundle" at bounding box center [491, 372] width 120 height 14
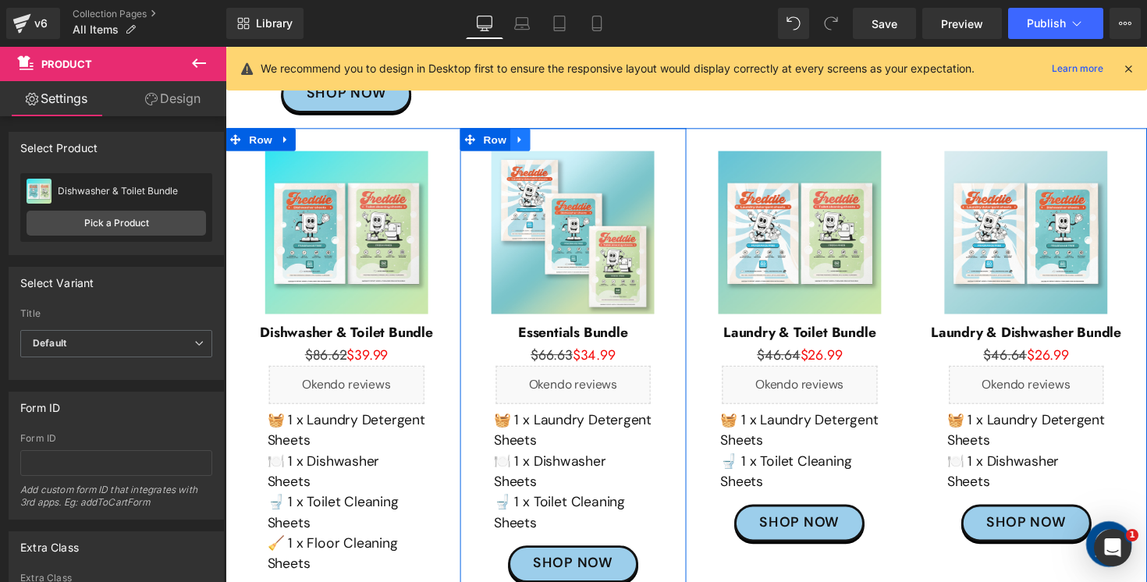
click at [521, 130] on link at bounding box center [527, 141] width 20 height 23
click at [569, 137] on icon at bounding box center [568, 143] width 11 height 12
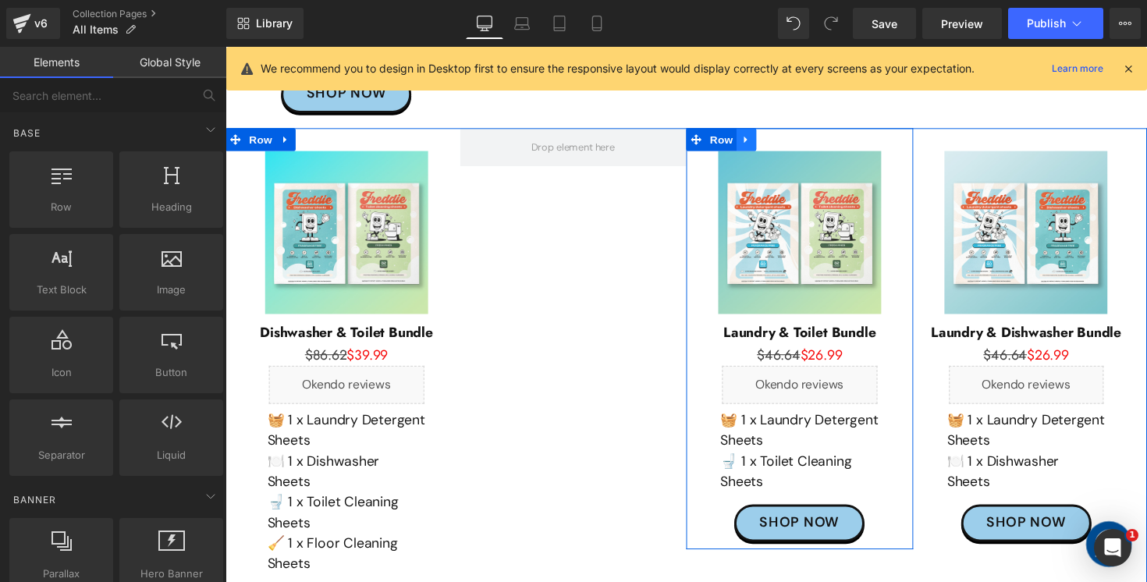
click at [759, 137] on icon at bounding box center [759, 143] width 11 height 12
click at [803, 130] on link at bounding box center [800, 141] width 20 height 23
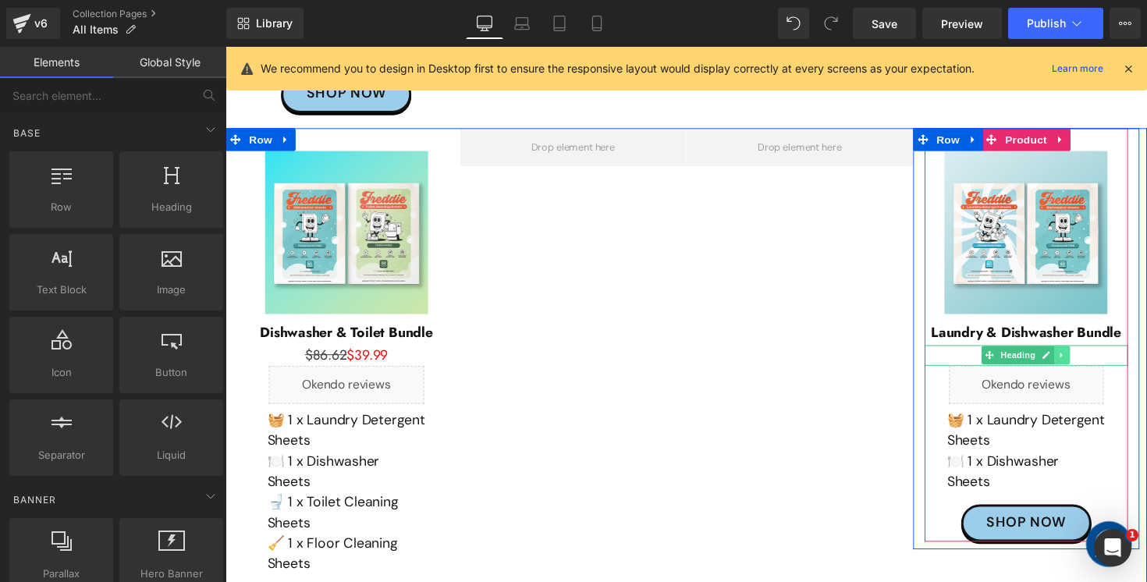
click at [1083, 358] on icon at bounding box center [1083, 362] width 9 height 9
click at [1076, 359] on icon at bounding box center [1075, 363] width 9 height 9
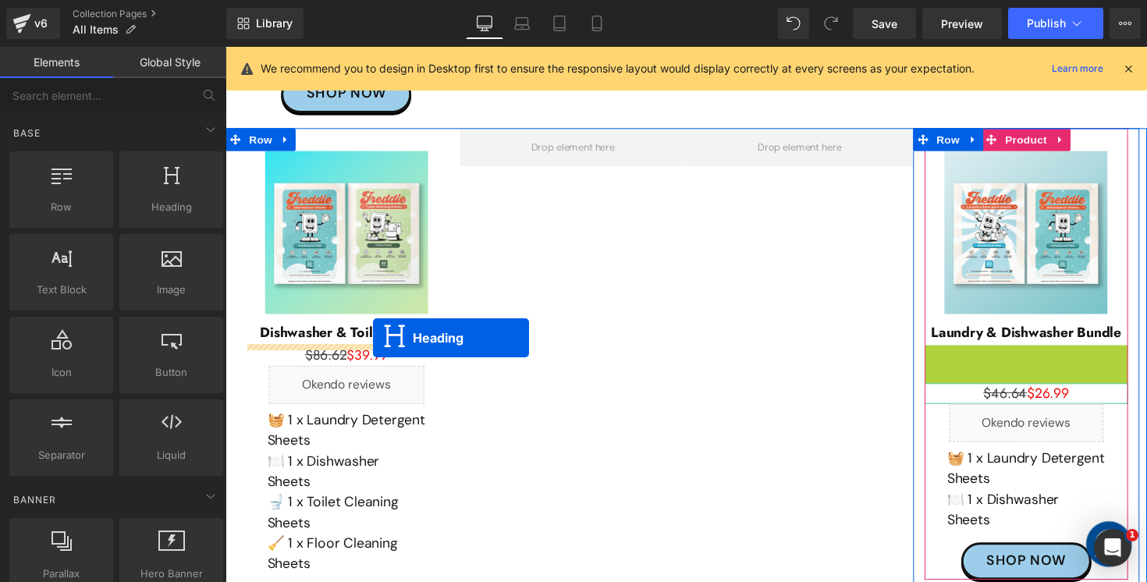
drag, startPoint x: 1017, startPoint y: 341, endPoint x: 377, endPoint y: 346, distance: 640.0
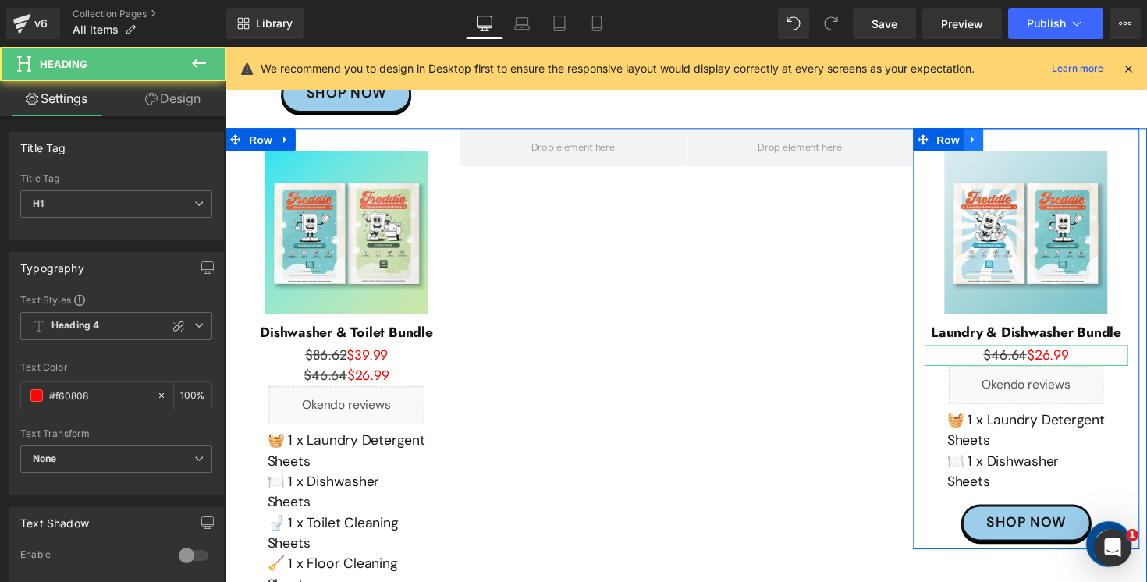
click at [991, 139] on icon at bounding box center [991, 142] width 3 height 7
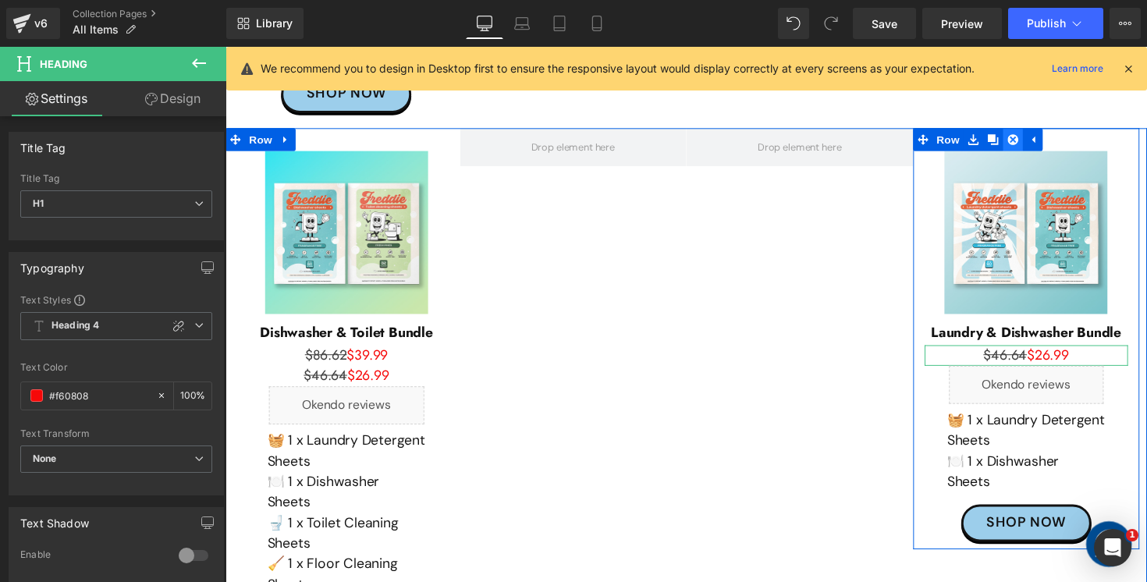
click at [1024, 130] on link at bounding box center [1032, 141] width 20 height 23
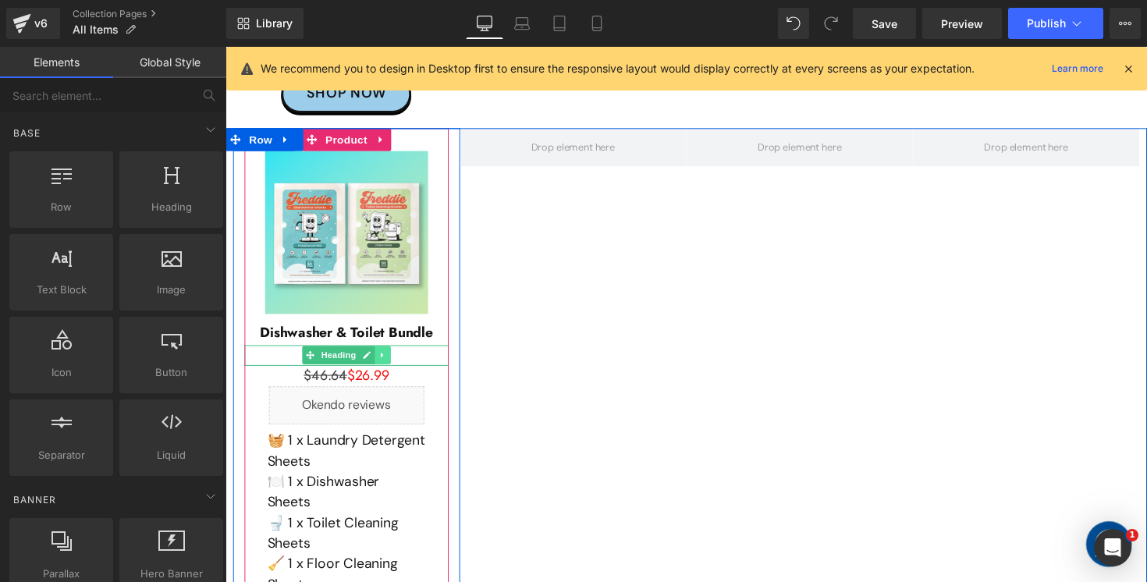
click at [382, 354] on link at bounding box center [387, 363] width 16 height 19
click at [398, 359] on icon at bounding box center [394, 363] width 9 height 9
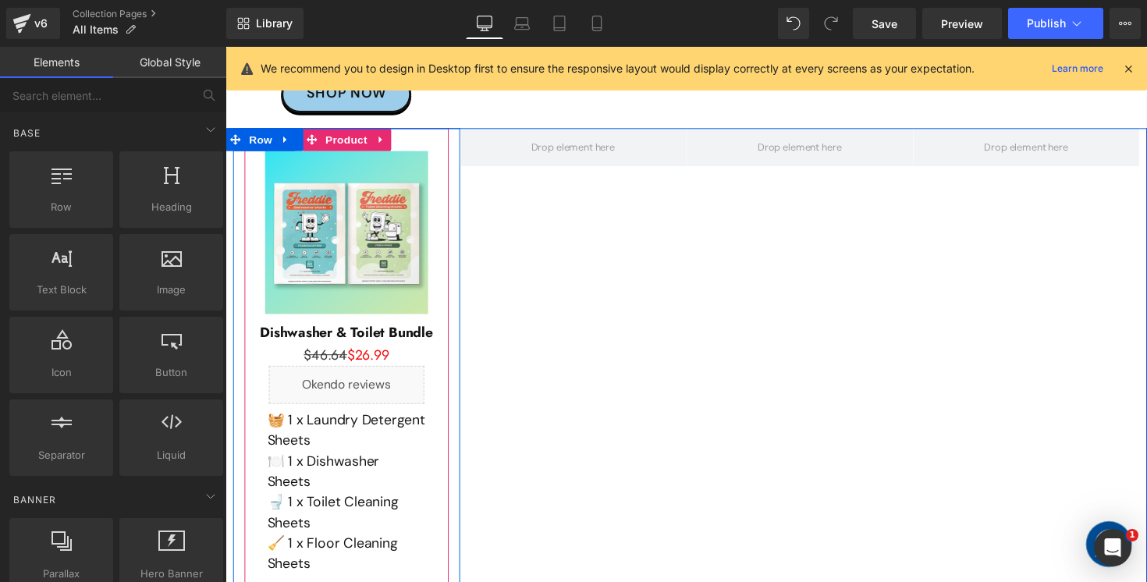
click at [340, 433] on p "🧺 1 x Laundry Detergent Sheets" at bounding box center [349, 440] width 162 height 42
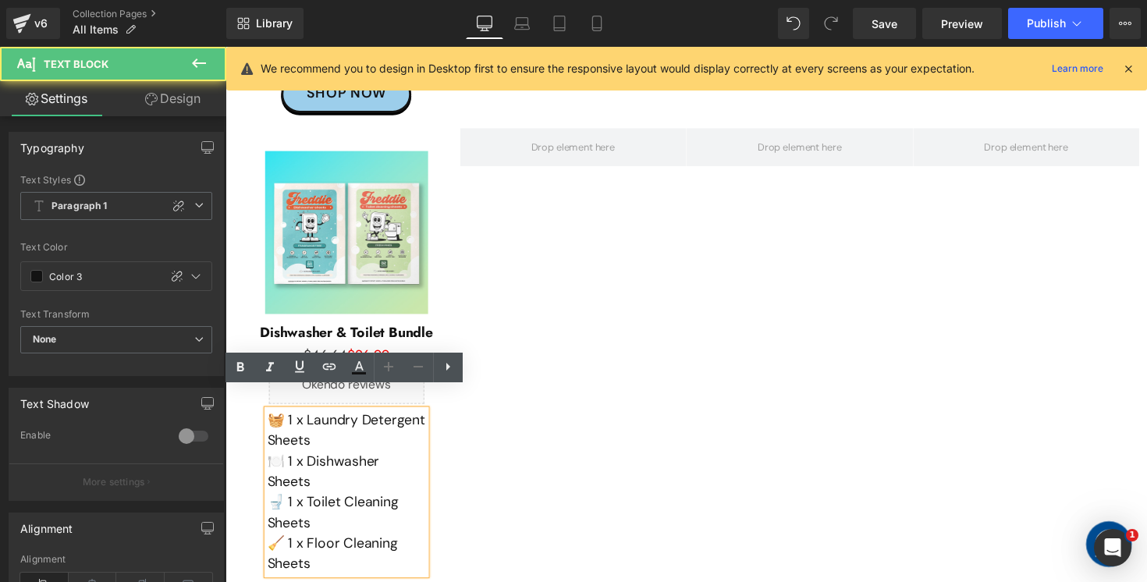
click at [326, 434] on p "🧺 1 x Laundry Detergent Sheets" at bounding box center [349, 440] width 162 height 42
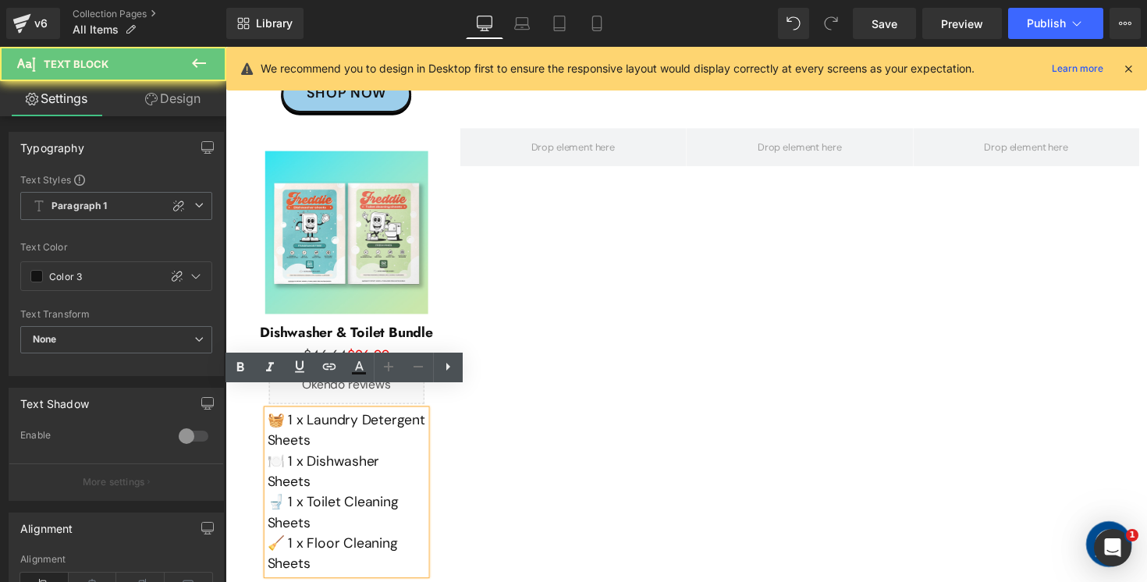
click at [326, 434] on p "🧺 1 x Laundry Detergent Sheets" at bounding box center [349, 440] width 162 height 42
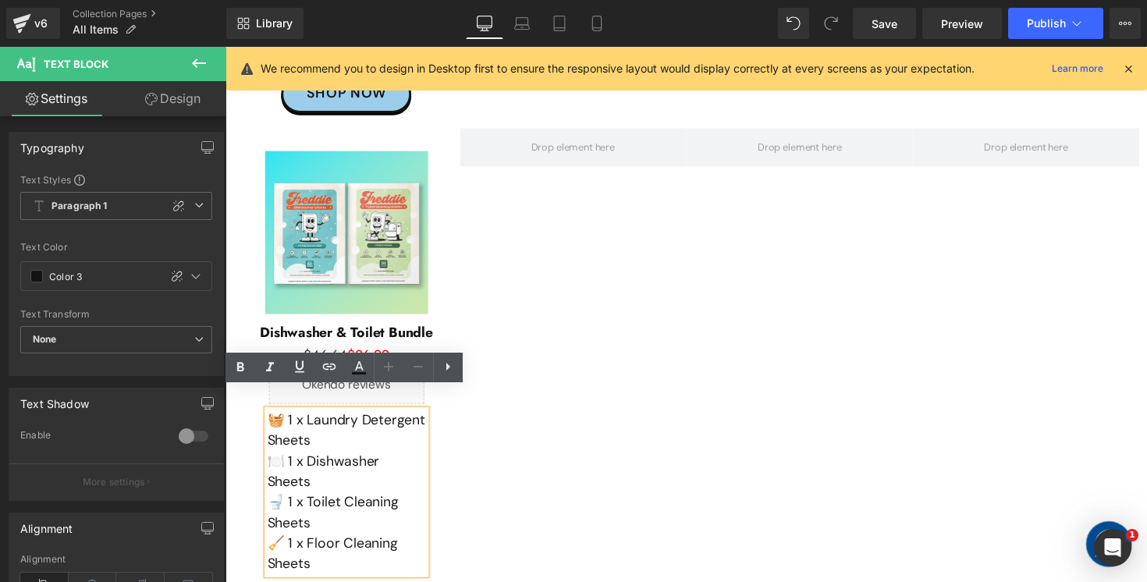
drag, startPoint x: 326, startPoint y: 434, endPoint x: 266, endPoint y: 415, distance: 62.9
click at [268, 419] on div "🧺 1 x Laundry Detergent Sheets 🍽️ 1 x Dishwasher Sheets 🚽 1 x Toilet Cleaning S…" at bounding box center [349, 503] width 162 height 169
click at [386, 419] on div "🧺 1 x Laundry Detergent Sheets 🍽️ 1 x Dishwasher Sheets 🚽 1 x Toilet Cleaning S…" at bounding box center [349, 503] width 162 height 169
click at [322, 432] on p "🧺 1 x Laundry Detergent Sheets" at bounding box center [349, 440] width 162 height 42
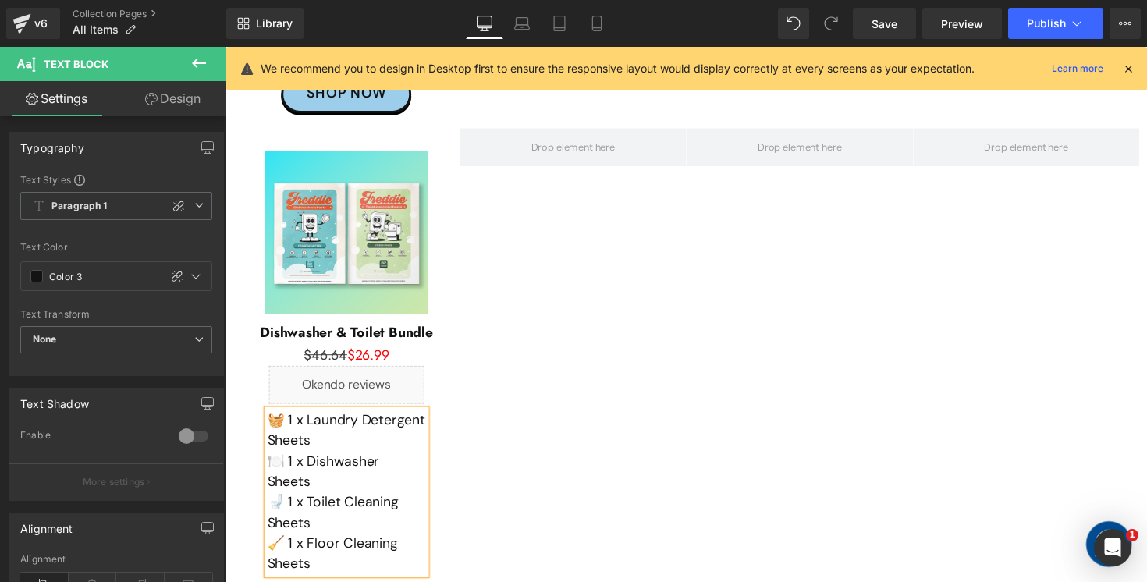
drag, startPoint x: 322, startPoint y: 432, endPoint x: 276, endPoint y: 409, distance: 51.7
click at [276, 419] on p "🧺 1 x Laundry Detergent Sheets" at bounding box center [349, 440] width 162 height 42
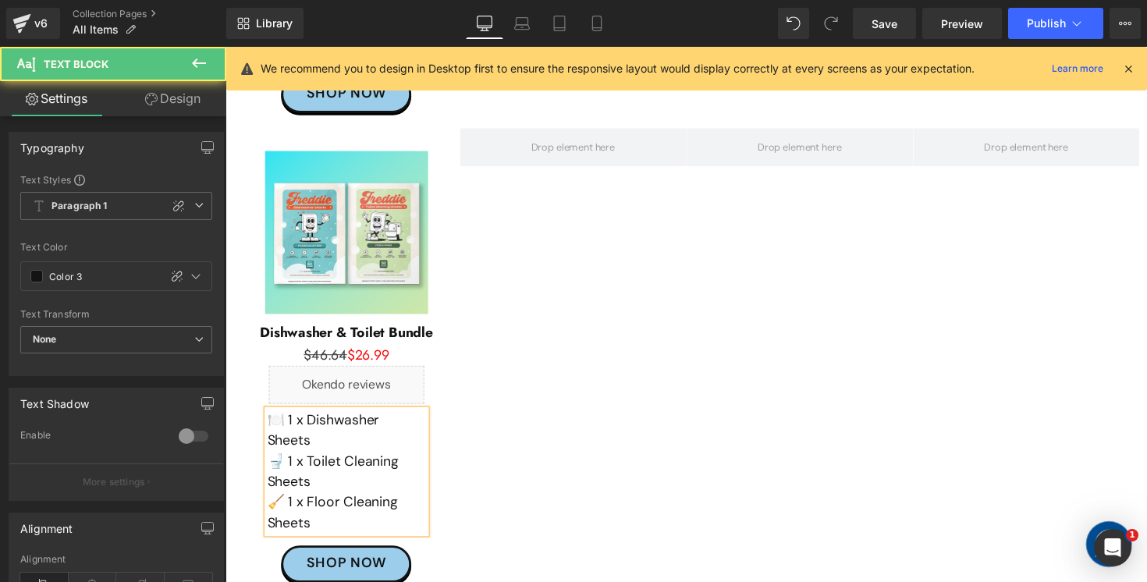
drag, startPoint x: 329, startPoint y: 488, endPoint x: 265, endPoint y: 468, distance: 66.2
click at [268, 468] on div "🍽️ 1 x Dishwasher Sheets 🚽 1 x Toilet Cleaning Sheets 🧹 1 x Floor Cleaning Shee…" at bounding box center [349, 482] width 162 height 126
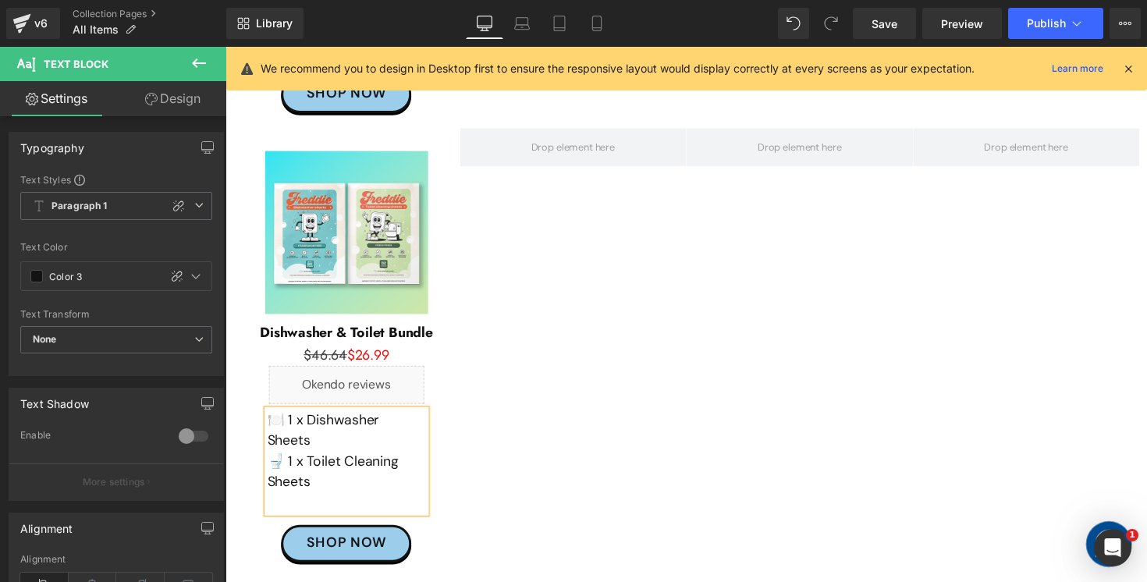
drag, startPoint x: 320, startPoint y: 489, endPoint x: 273, endPoint y: 474, distance: 49.4
click at [273, 503] on p at bounding box center [349, 513] width 162 height 21
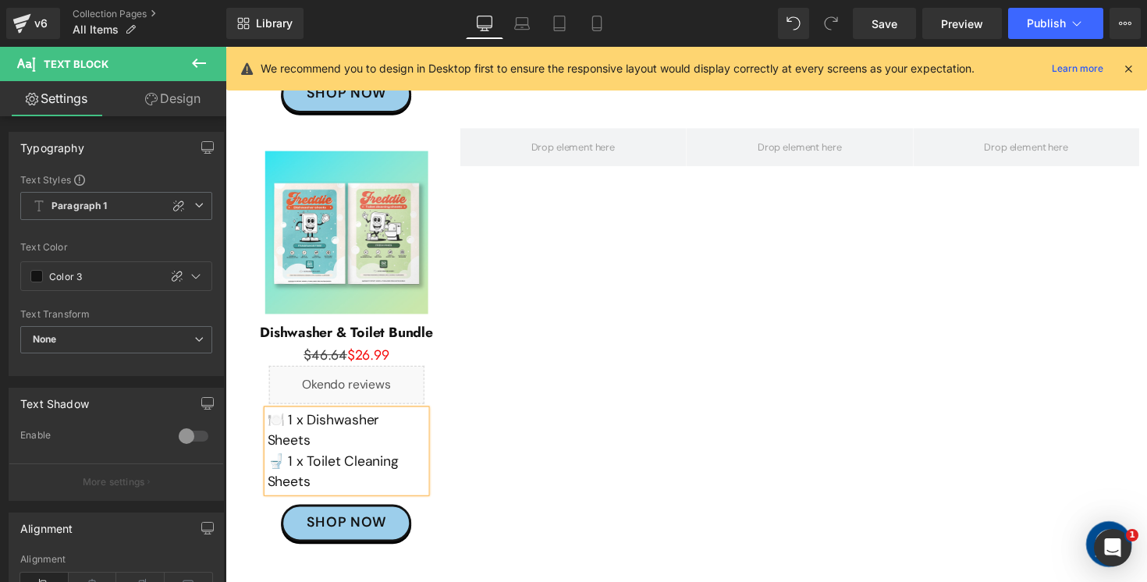
click at [631, 452] on div at bounding box center [582, 345] width 233 height 431
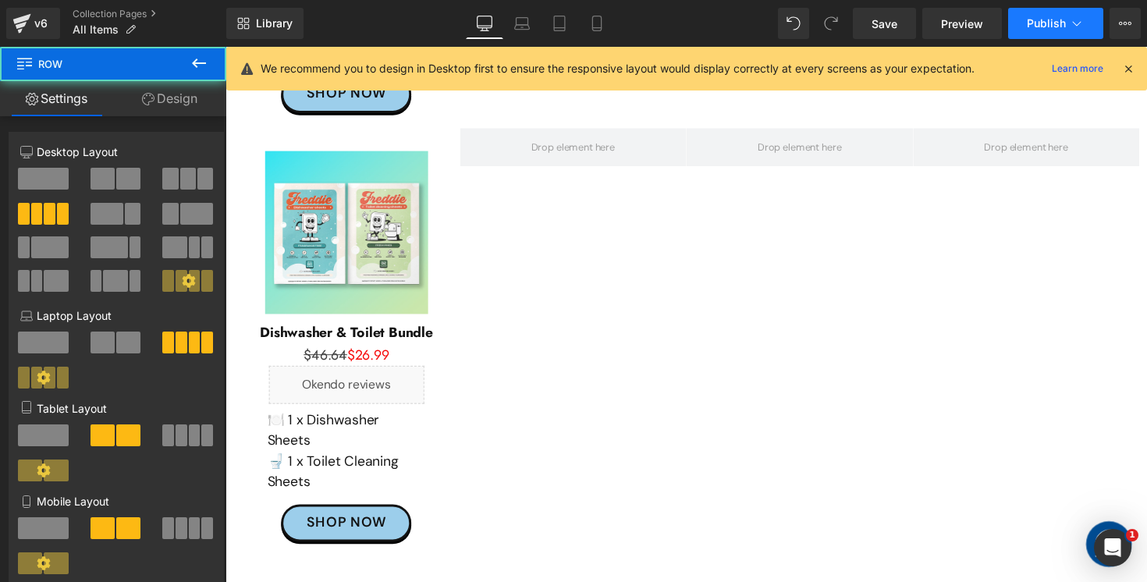
click at [1053, 12] on button "Publish" at bounding box center [1055, 23] width 95 height 31
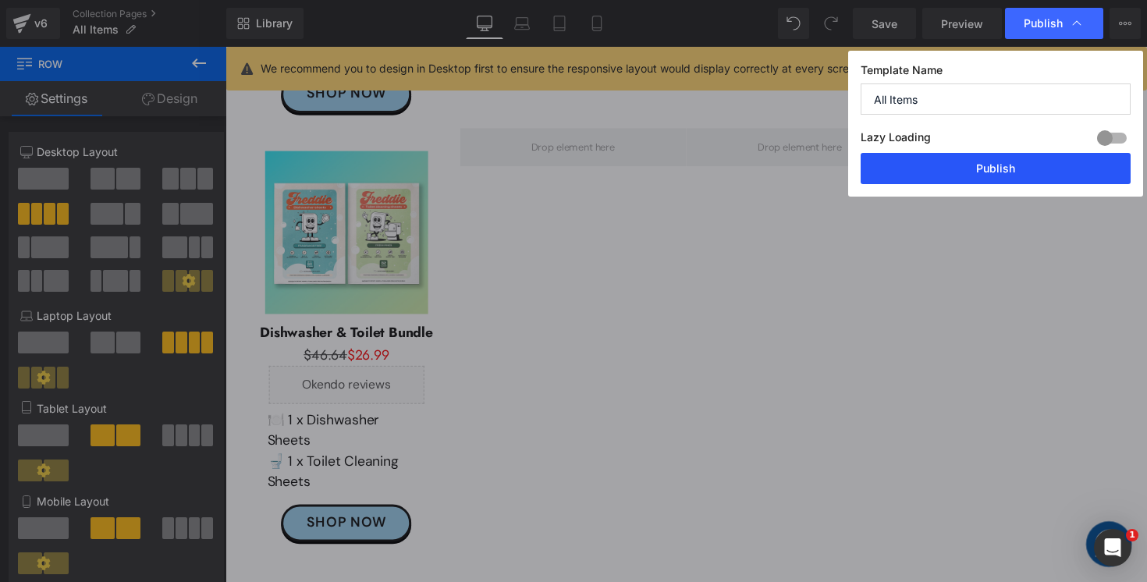
click at [960, 171] on button "Publish" at bounding box center [996, 168] width 270 height 31
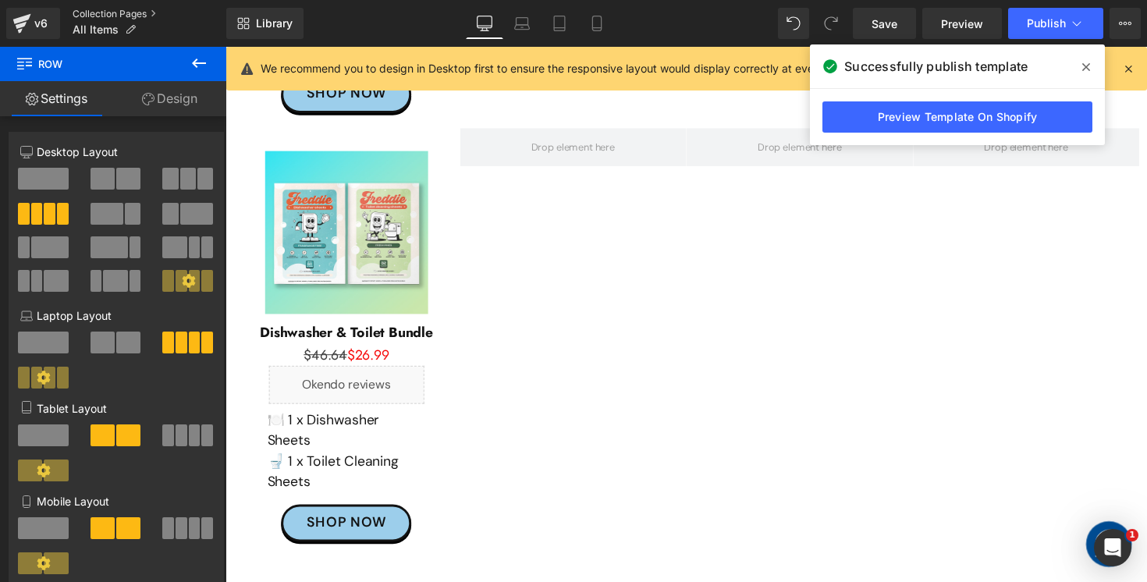
click at [123, 15] on link "Collection Pages" at bounding box center [150, 14] width 154 height 12
